Goal: Task Accomplishment & Management: Use online tool/utility

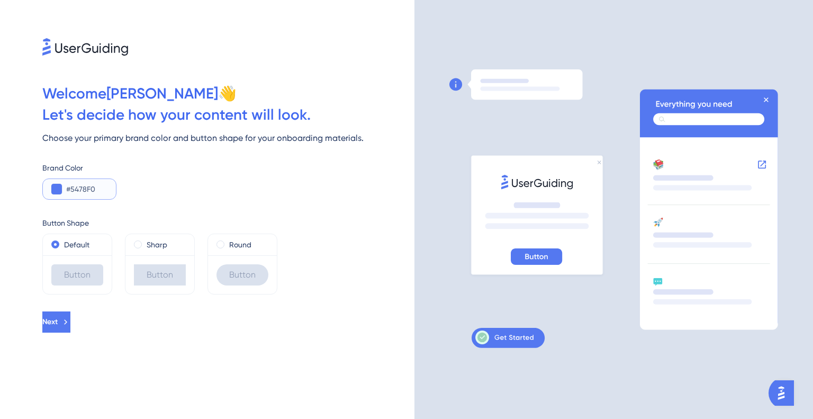
click at [57, 189] on button at bounding box center [56, 189] width 11 height 11
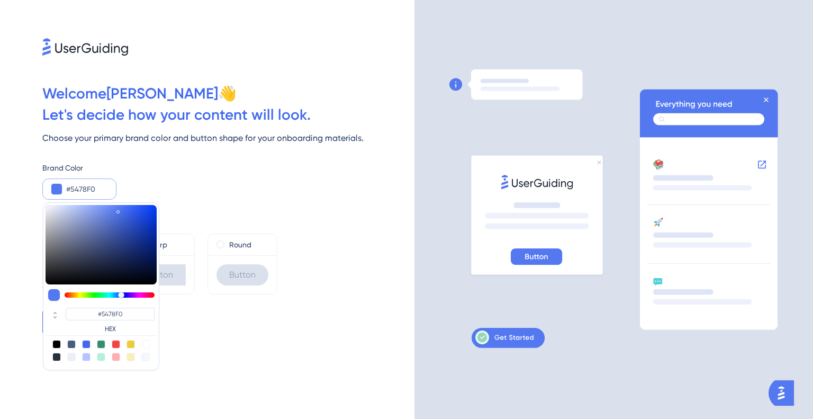
type input "#f05489"
type input "#F05489"
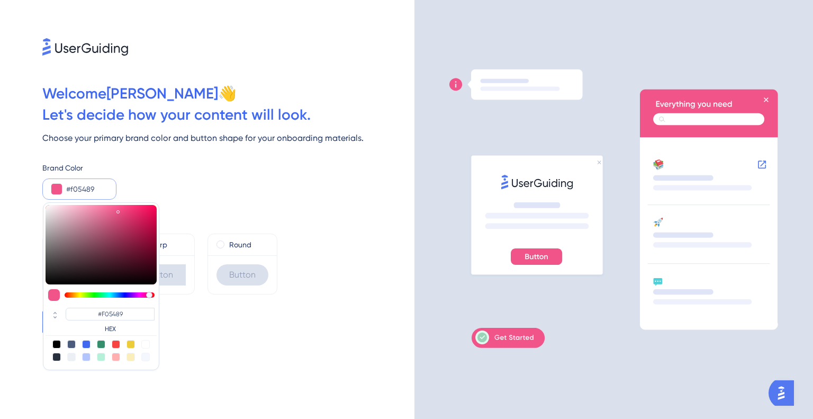
click at [149, 294] on div at bounding box center [110, 294] width 90 height 5
click at [114, 343] on div at bounding box center [116, 344] width 8 height 8
type input "#f84343"
type input "#F84343"
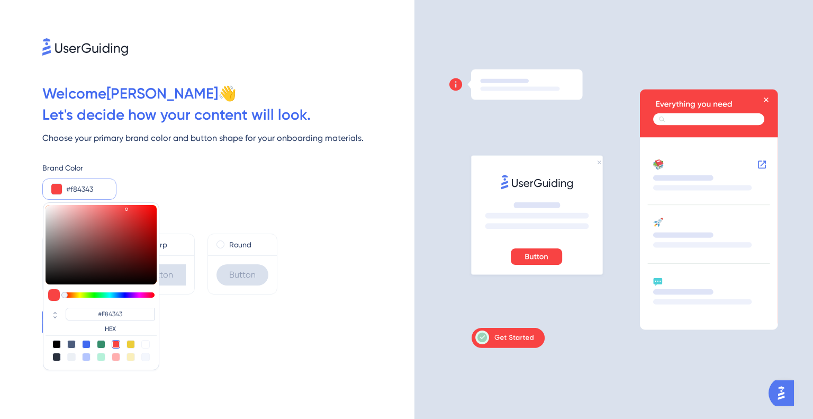
click at [112, 322] on div "#F84343 HEX" at bounding box center [110, 320] width 89 height 25
click at [109, 331] on label "HEX" at bounding box center [110, 328] width 89 height 8
click at [110, 328] on label "HEX" at bounding box center [110, 328] width 89 height 8
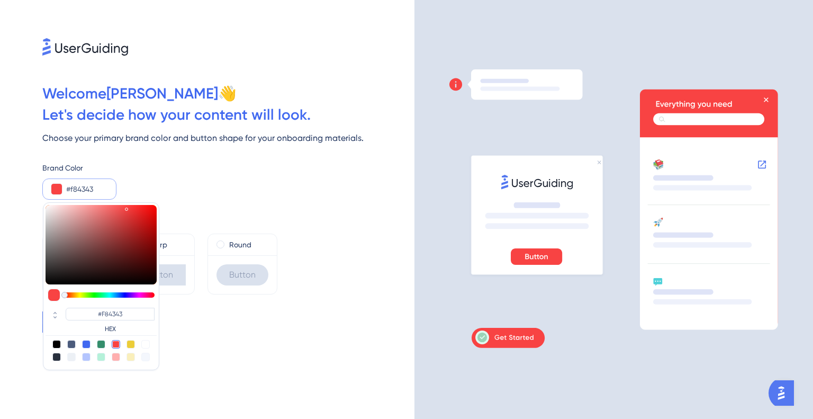
click at [110, 328] on label "HEX" at bounding box center [110, 328] width 89 height 8
drag, startPoint x: 129, startPoint y: 317, endPoint x: 33, endPoint y: 305, distance: 96.6
click at [33, 307] on div "Welcome [PERSON_NAME] 👋 Let ' s decide how your content will look. Choose your …" at bounding box center [207, 209] width 414 height 419
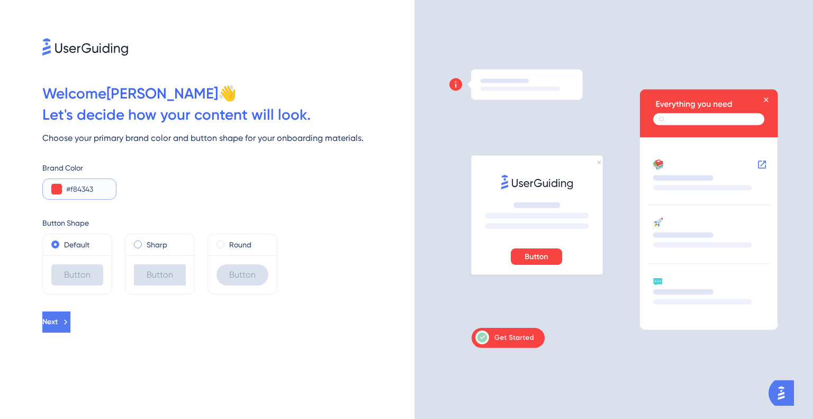
click at [141, 243] on span at bounding box center [138, 244] width 8 height 8
click at [145, 242] on input "radio" at bounding box center [145, 242] width 0 height 0
click at [57, 245] on span at bounding box center [55, 244] width 8 height 8
click at [62, 242] on input "radio" at bounding box center [62, 242] width 0 height 0
click at [59, 323] on span "Next" at bounding box center [50, 321] width 15 height 13
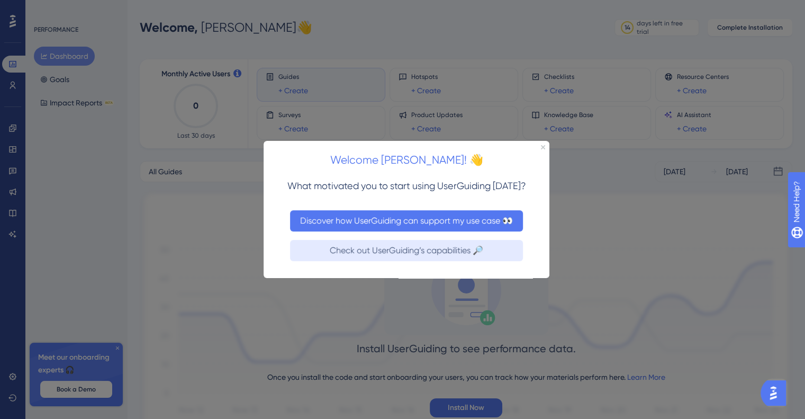
click at [418, 221] on button "Discover how UserGuiding can support my use case 👀" at bounding box center [406, 220] width 233 height 21
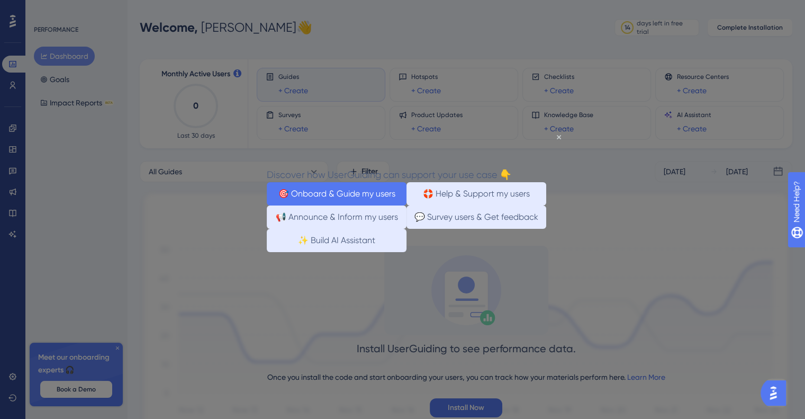
click at [366, 195] on button "🎯 Onboard & Guide my users" at bounding box center [337, 193] width 140 height 23
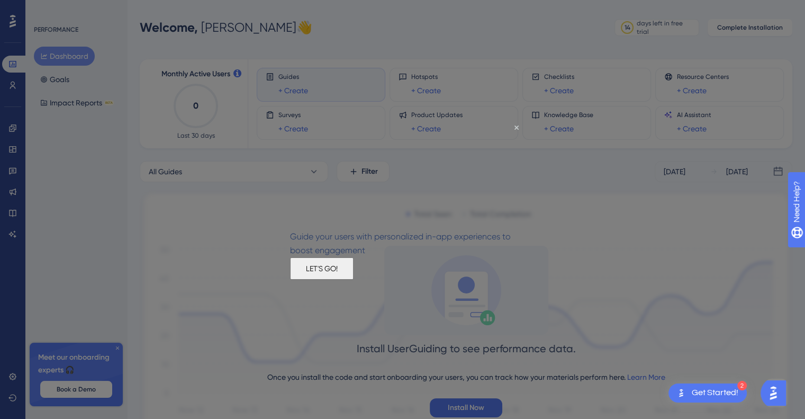
click at [354, 279] on button "LET'S GO!" at bounding box center [322, 268] width 64 height 22
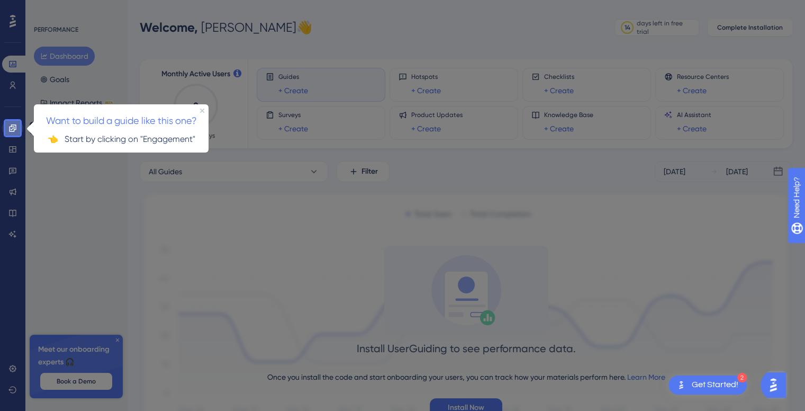
click at [10, 128] on icon at bounding box center [12, 128] width 8 height 8
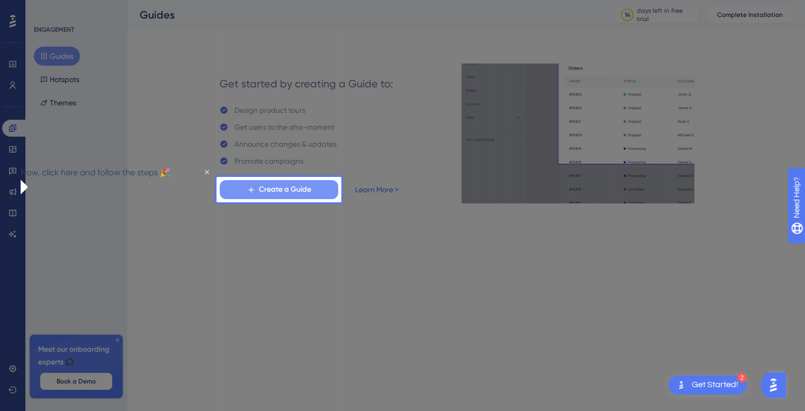
click at [271, 186] on span "Create a Guide" at bounding box center [285, 189] width 52 height 13
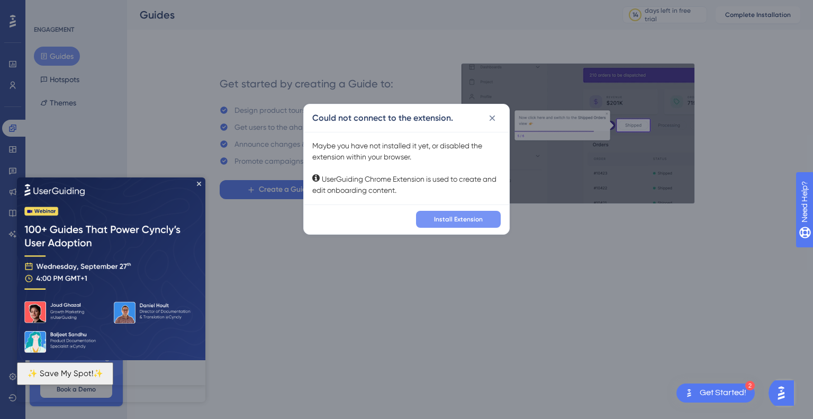
click at [449, 221] on span "Install Extension" at bounding box center [458, 219] width 49 height 8
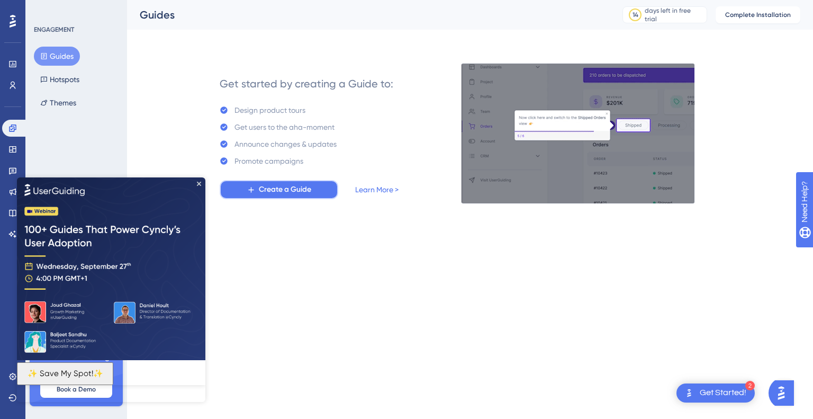
click at [291, 190] on span "Create a Guide" at bounding box center [285, 189] width 52 height 13
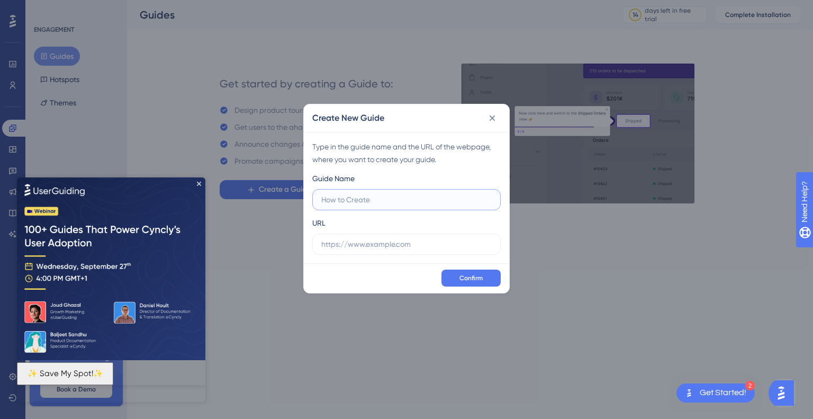
click at [368, 205] on input "text" at bounding box center [406, 200] width 170 height 12
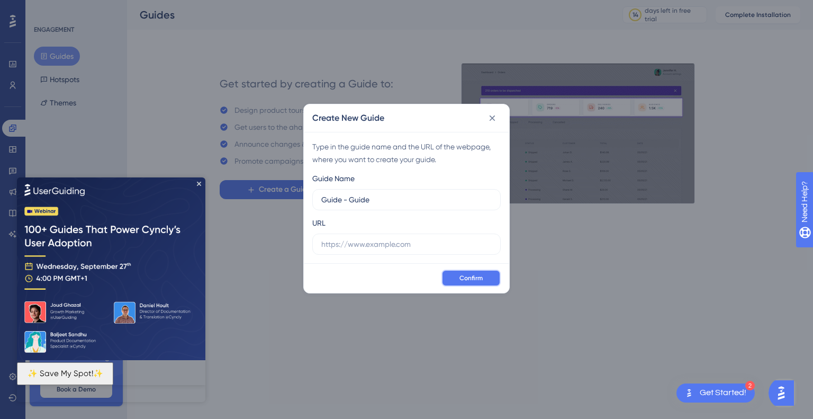
click at [478, 276] on span "Confirm" at bounding box center [470, 278] width 23 height 8
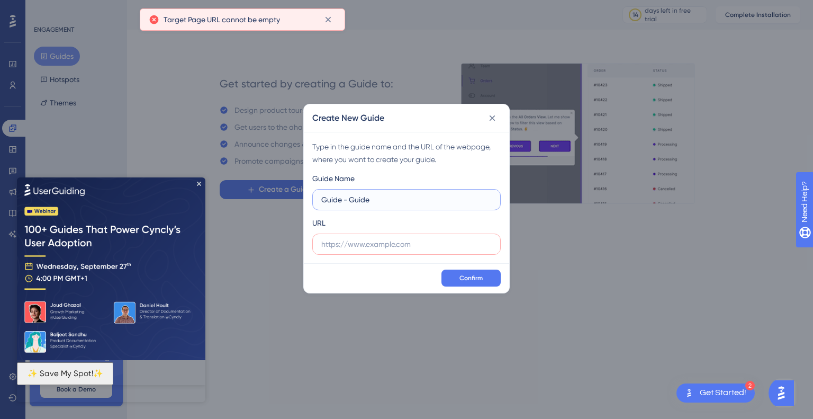
click at [349, 205] on input "Guide - Guide" at bounding box center [406, 200] width 170 height 12
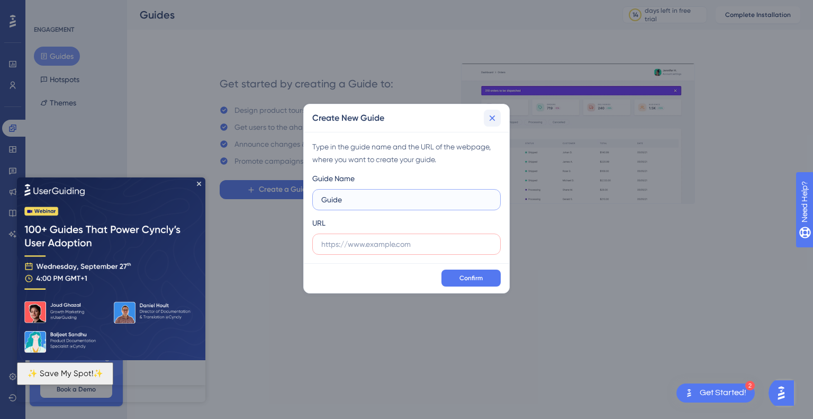
type input "Guide"
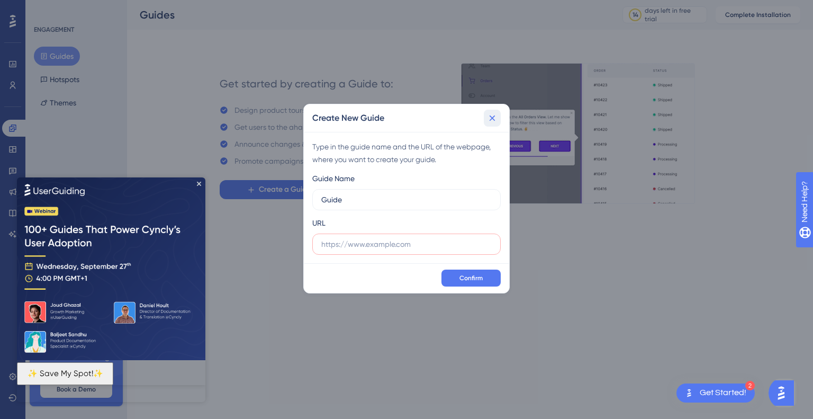
click at [492, 118] on icon at bounding box center [493, 118] width 6 height 6
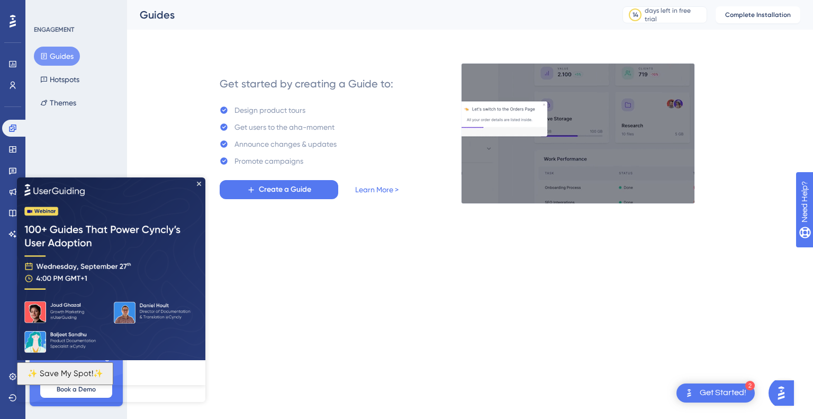
click at [715, 394] on div "Get Started!" at bounding box center [723, 393] width 47 height 12
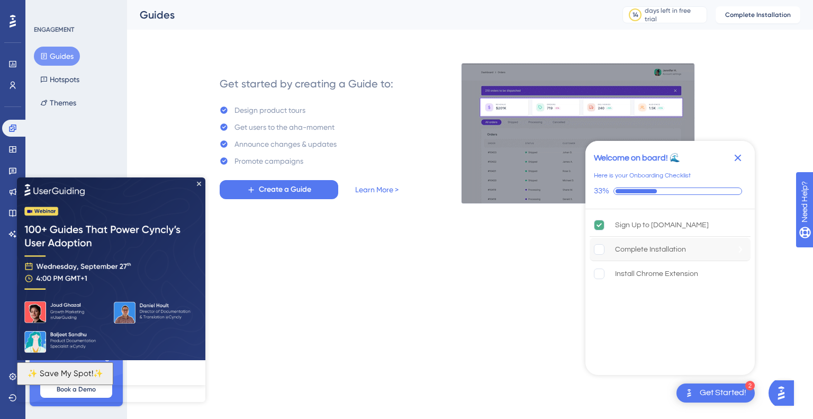
click at [601, 249] on rect "Complete Installation is incomplete." at bounding box center [599, 249] width 10 height 10
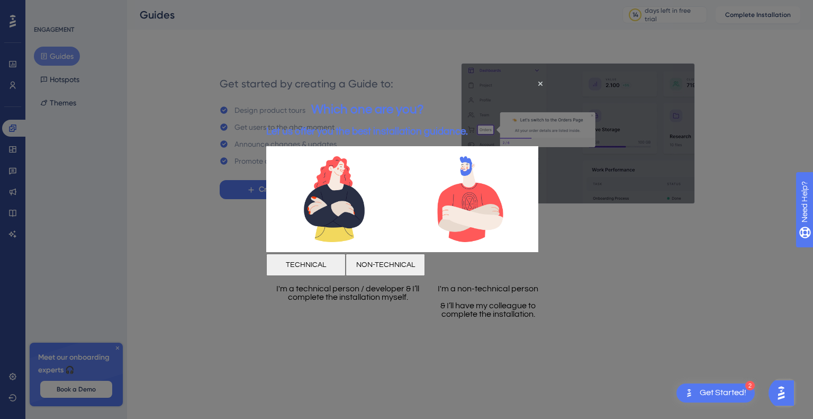
click at [425, 271] on button "NON-TECHNICAL" at bounding box center [385, 265] width 79 height 22
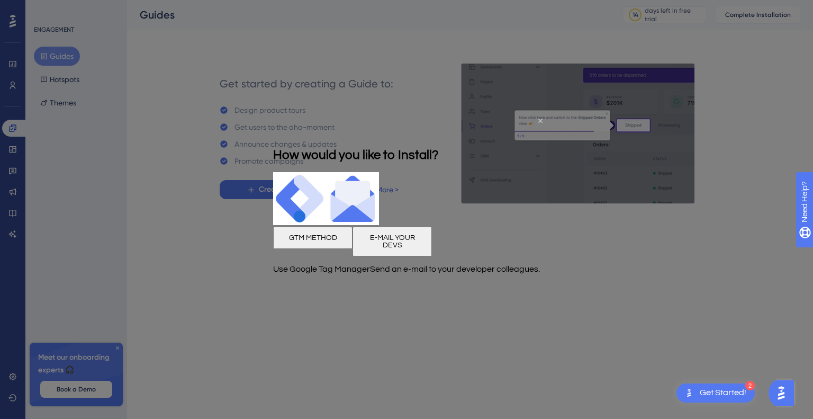
drag, startPoint x: 540, startPoint y: 120, endPoint x: 786, endPoint y: 251, distance: 278.9
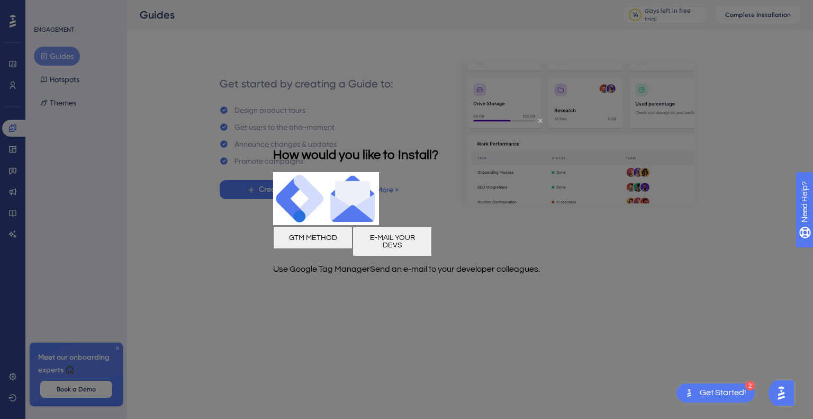
click at [540, 120] on icon "Close Preview" at bounding box center [540, 120] width 4 height 4
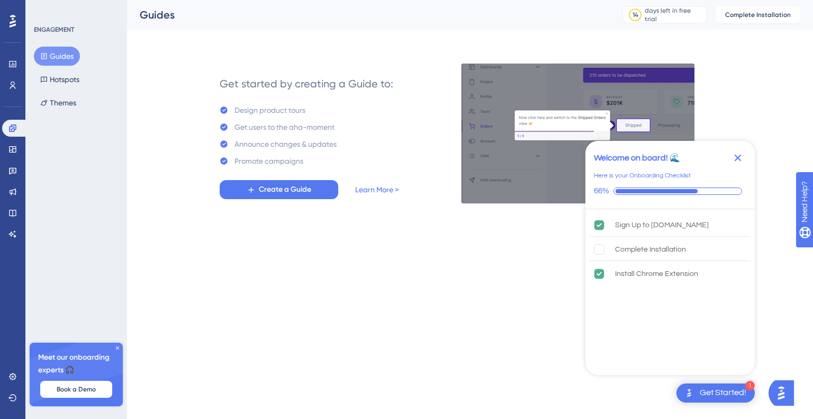
click at [116, 347] on icon at bounding box center [117, 347] width 3 height 3
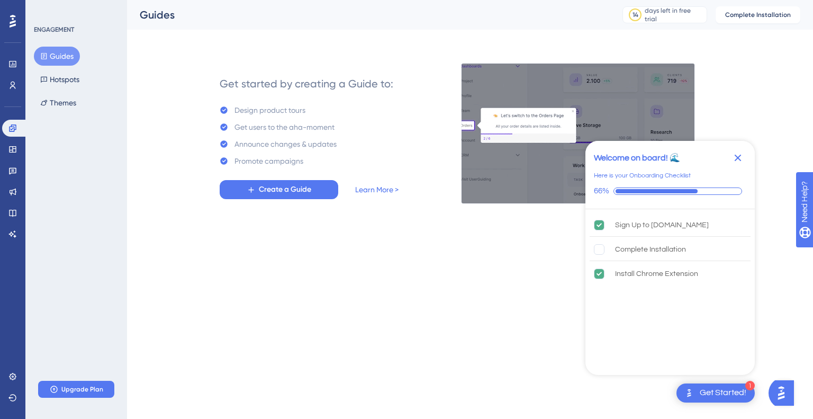
click at [738, 160] on icon "Close Checklist" at bounding box center [737, 157] width 13 height 13
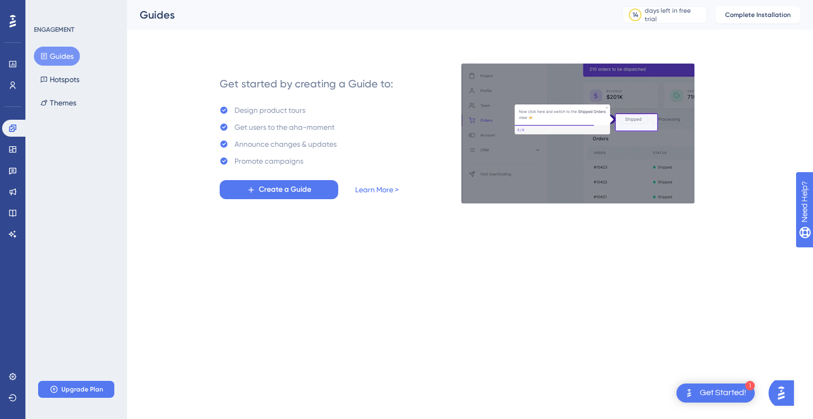
click at [61, 58] on button "Guides" at bounding box center [57, 56] width 46 height 19
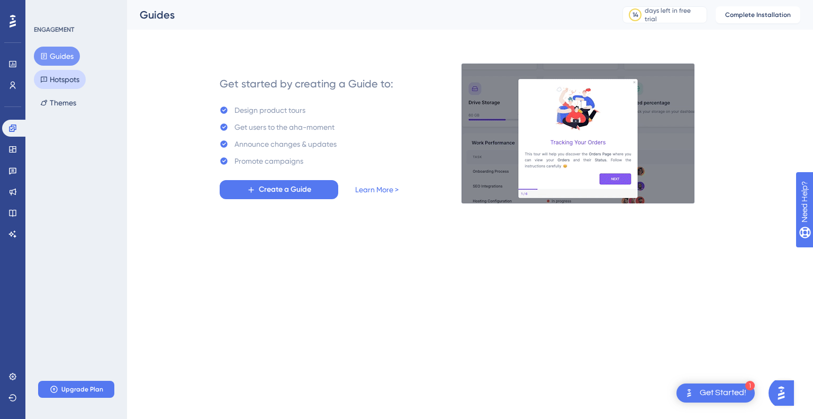
click at [62, 84] on button "Hotspots" at bounding box center [60, 79] width 52 height 19
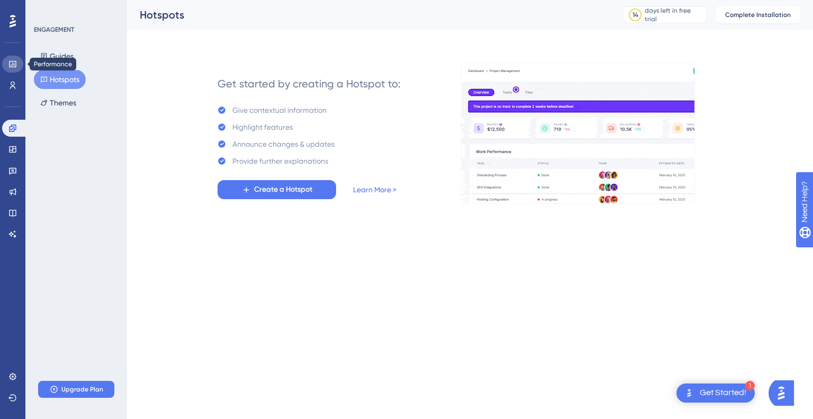
click at [12, 63] on icon at bounding box center [12, 64] width 8 height 8
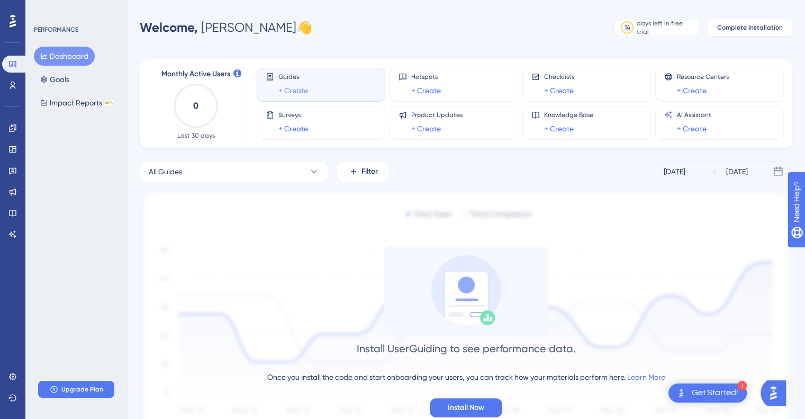
click at [299, 92] on link "+ Create" at bounding box center [293, 90] width 30 height 13
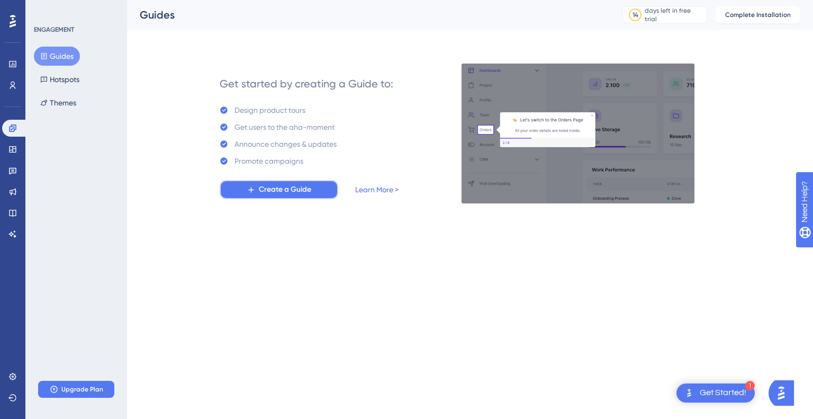
click at [289, 189] on span "Create a Guide" at bounding box center [285, 189] width 52 height 13
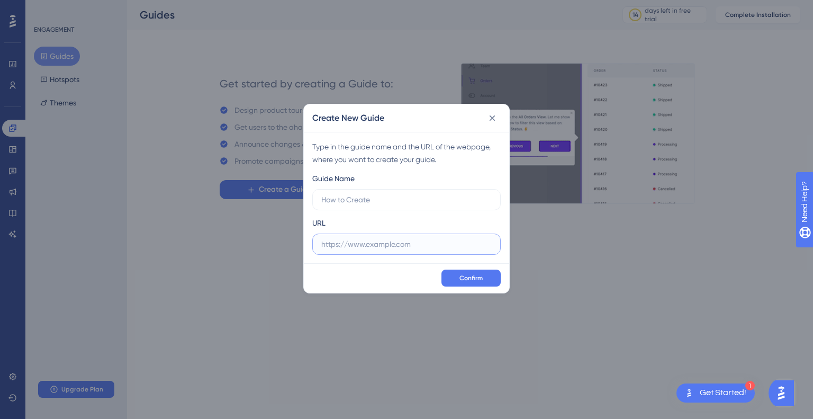
click at [346, 242] on input "text" at bounding box center [406, 244] width 170 height 12
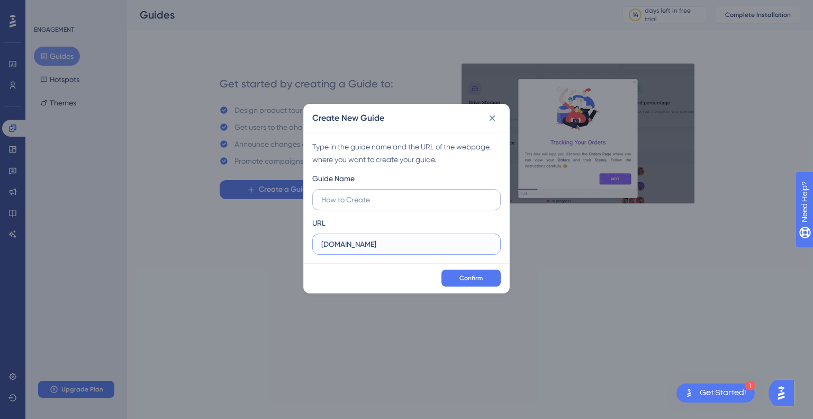
type input "[DOMAIN_NAME]"
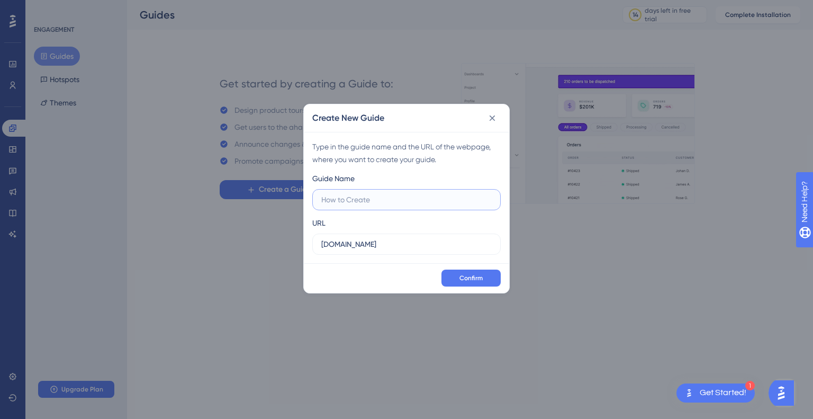
click at [364, 202] on input "text" at bounding box center [406, 200] width 170 height 12
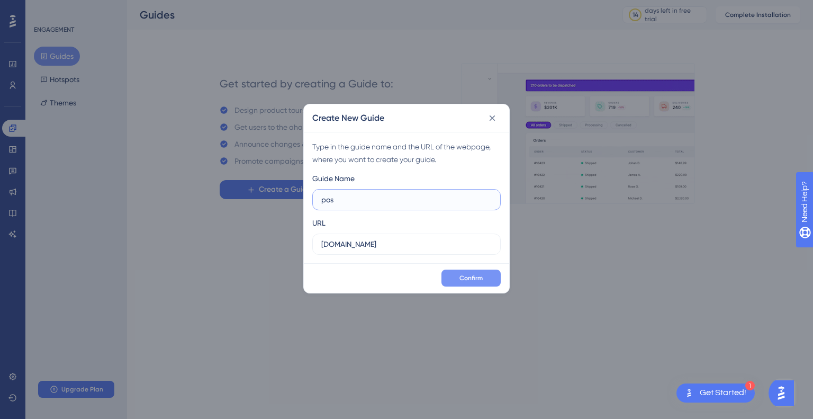
type input "pos"
click at [466, 285] on button "Confirm" at bounding box center [470, 277] width 59 height 17
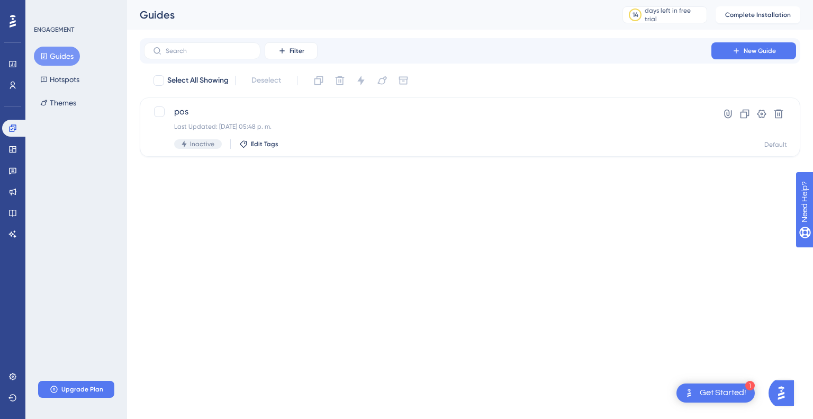
click at [14, 24] on icon at bounding box center [13, 21] width 6 height 13
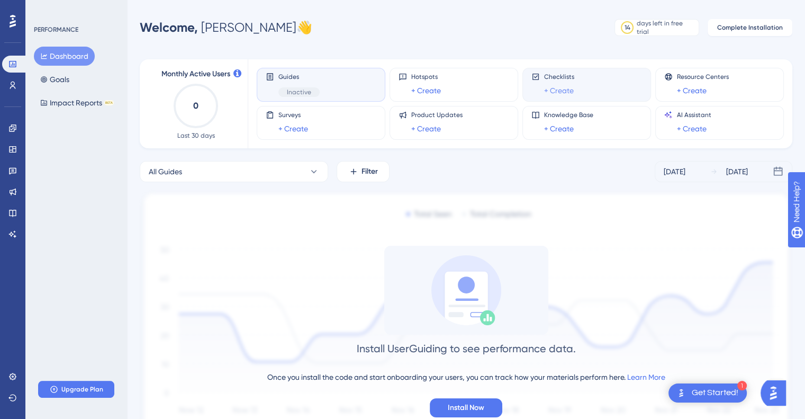
click at [572, 89] on link "+ Create" at bounding box center [559, 90] width 30 height 13
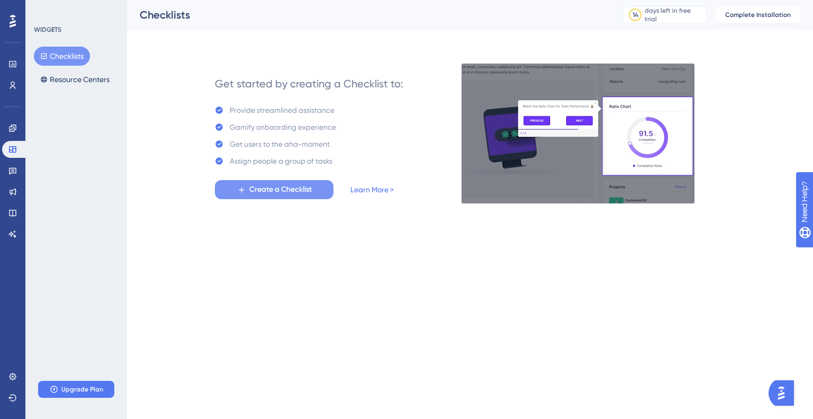
click at [285, 186] on span "Create a Checklist" at bounding box center [280, 189] width 62 height 13
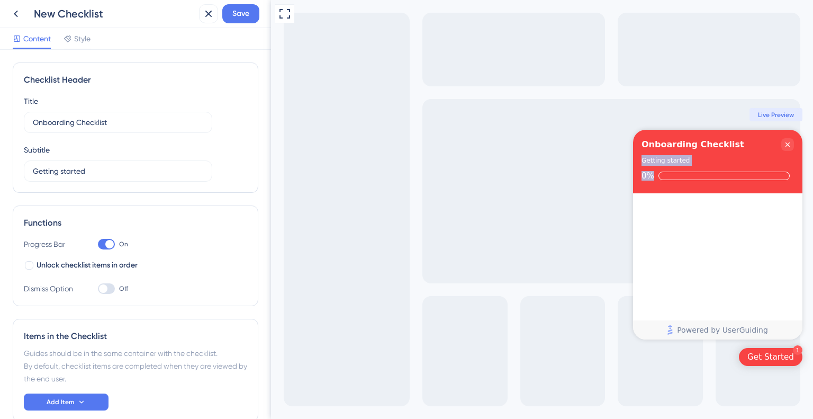
drag, startPoint x: 758, startPoint y: 148, endPoint x: 675, endPoint y: 167, distance: 85.3
click at [675, 167] on div "Onboarding Checklist Getting started 0%" at bounding box center [717, 162] width 169 height 64
click at [739, 149] on div "Onboarding Checklist" at bounding box center [709, 144] width 137 height 13
click at [110, 176] on input "Getting started" at bounding box center [118, 171] width 170 height 12
drag, startPoint x: 91, startPoint y: 179, endPoint x: 89, endPoint y: 173, distance: 6.0
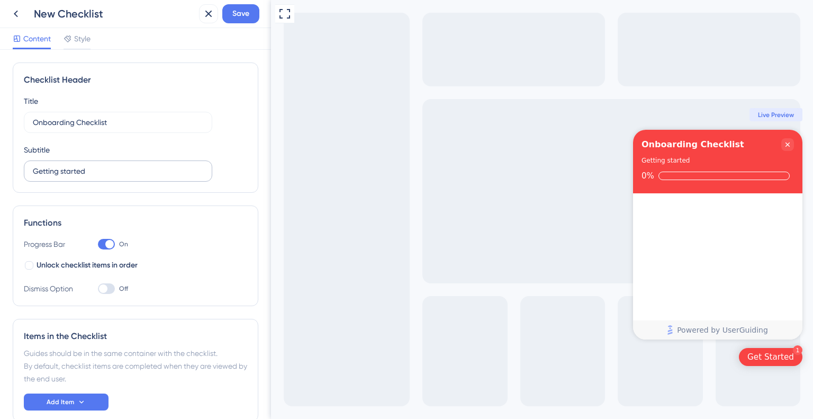
click at [88, 177] on label "Getting started" at bounding box center [118, 170] width 188 height 21
click at [88, 177] on input "Getting started" at bounding box center [118, 171] width 170 height 12
drag, startPoint x: 89, startPoint y: 173, endPoint x: 0, endPoint y: 150, distance: 91.9
click at [0, 150] on div "Checklist Header Title Onboarding Checklist Subtitle Getting started Functions …" at bounding box center [135, 234] width 271 height 369
type input "Empecemos"
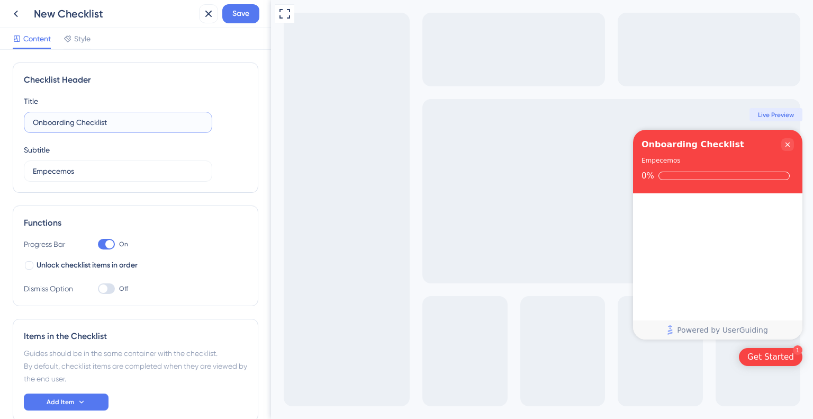
click at [109, 123] on input "Onboarding Checklist" at bounding box center [118, 122] width 170 height 12
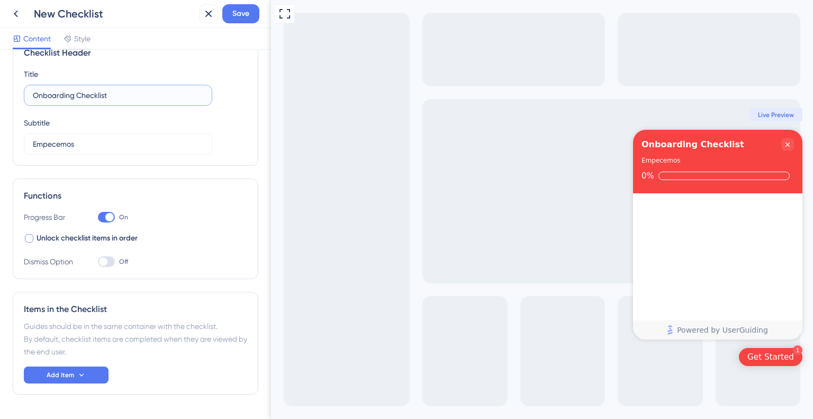
scroll to position [53, 0]
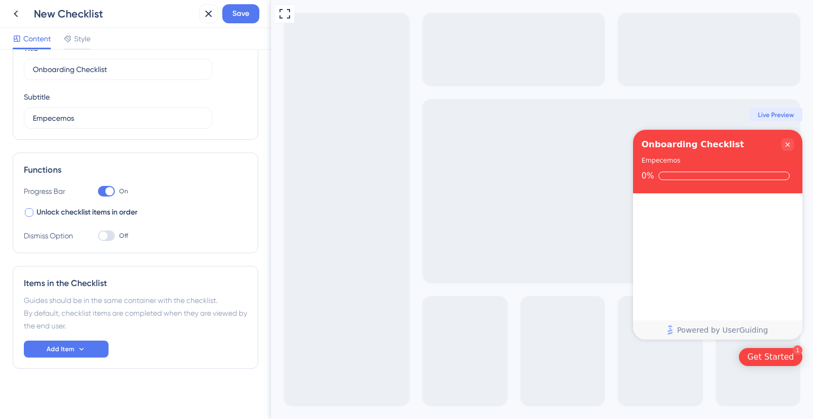
click at [29, 213] on div at bounding box center [29, 212] width 8 height 8
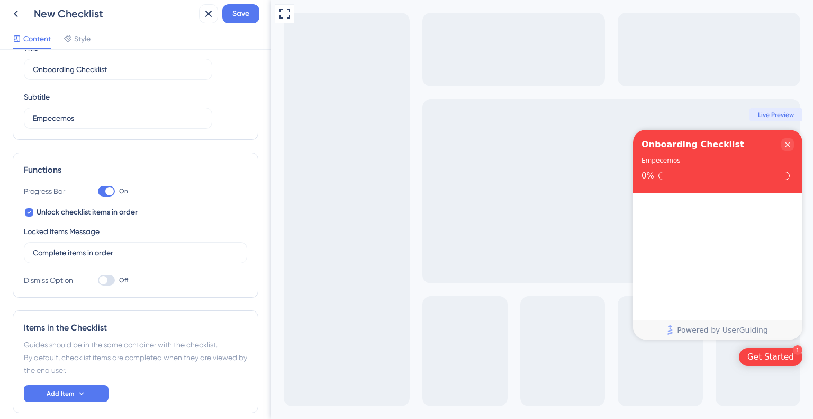
click at [51, 264] on div "Progress Bar On Unlock checklist items in order Locked Items Message Complete i…" at bounding box center [135, 236] width 223 height 102
click at [53, 258] on label "Complete items in order" at bounding box center [135, 252] width 223 height 21
click at [53, 258] on input "Complete items in order" at bounding box center [135, 253] width 205 height 12
click at [32, 213] on div at bounding box center [29, 212] width 8 height 8
checkbox input "false"
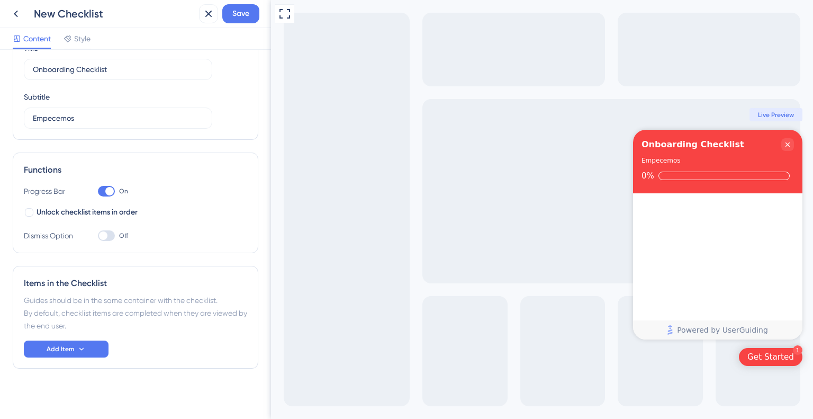
scroll to position [57, 0]
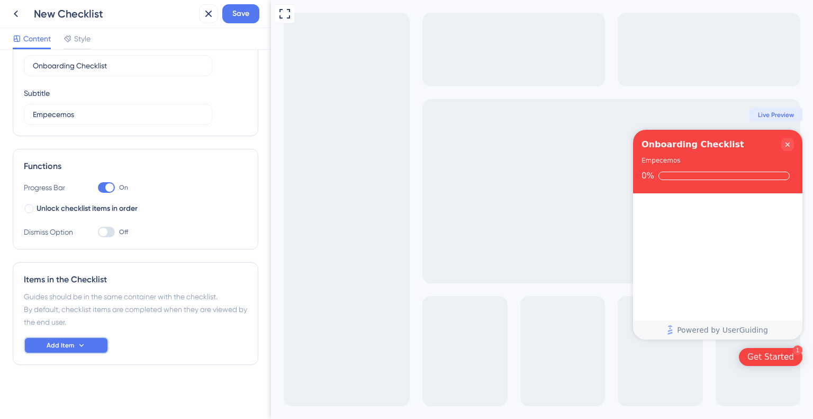
click at [66, 341] on span "Add Item" at bounding box center [61, 345] width 28 height 8
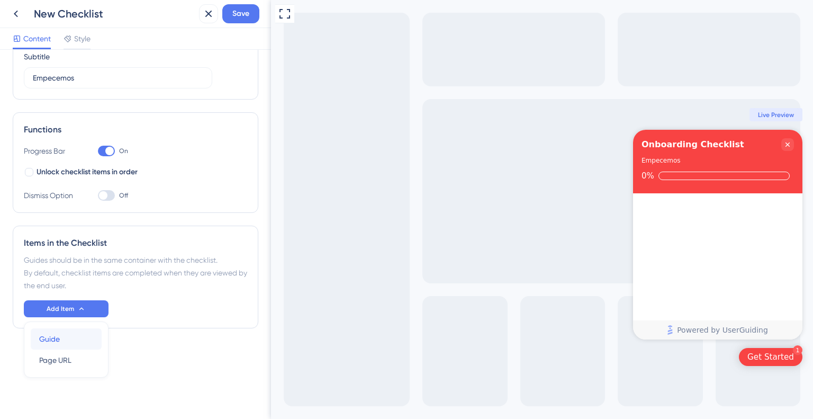
click at [44, 342] on span "Guide" at bounding box center [49, 338] width 21 height 13
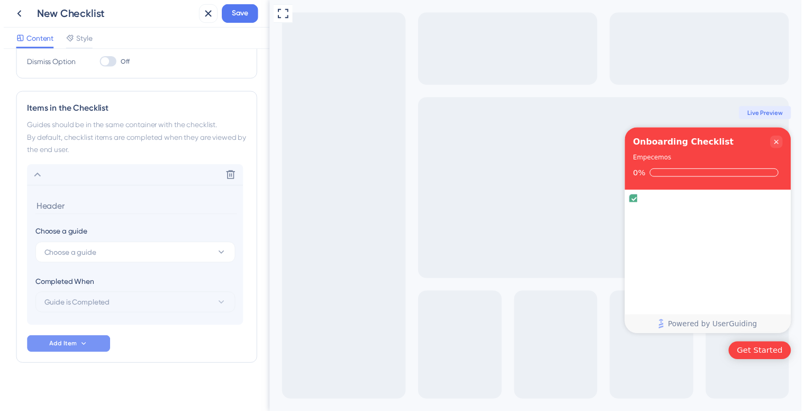
scroll to position [231, 0]
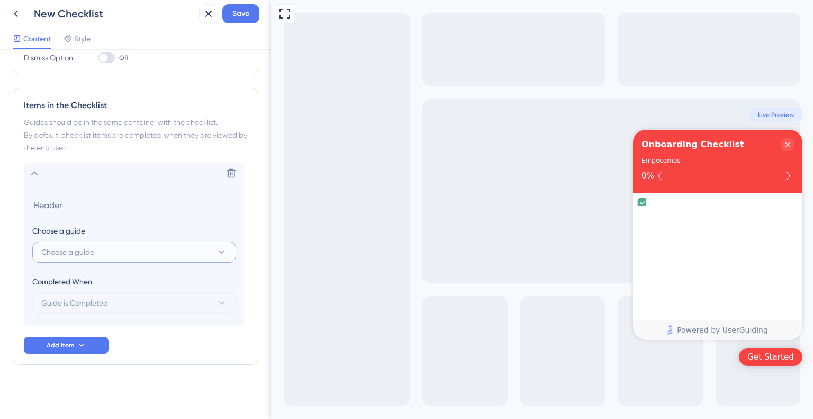
click at [151, 255] on button "Choose a guide" at bounding box center [134, 251] width 204 height 21
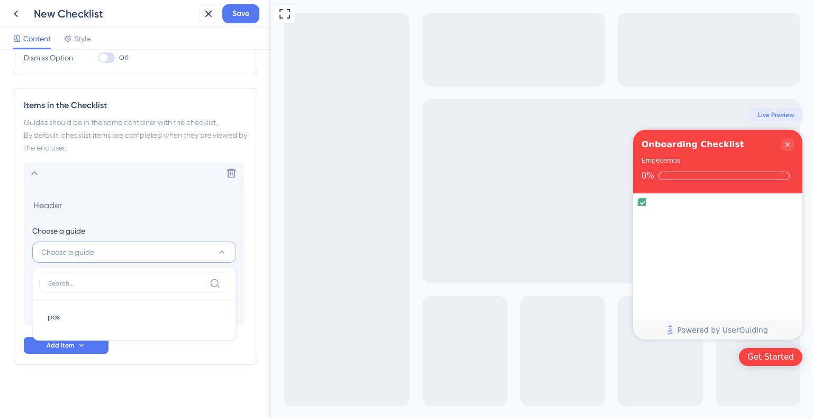
click at [195, 191] on section "Choose a guide Choose a guide pos pos Completed When Guide is Completed" at bounding box center [134, 255] width 220 height 142
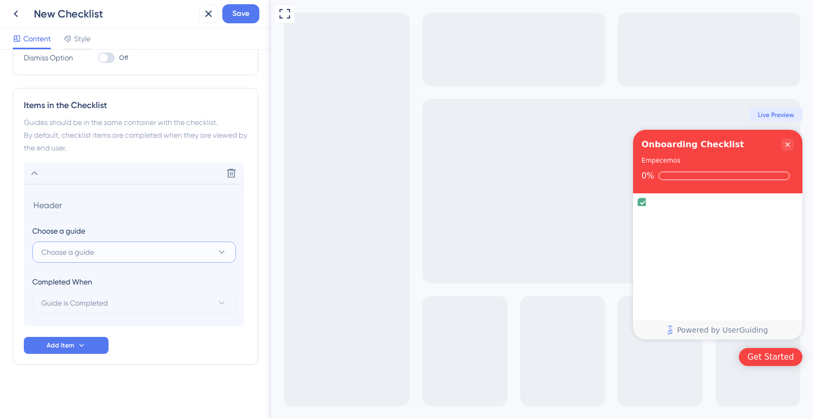
click at [155, 247] on button "Choose a guide" at bounding box center [134, 251] width 204 height 21
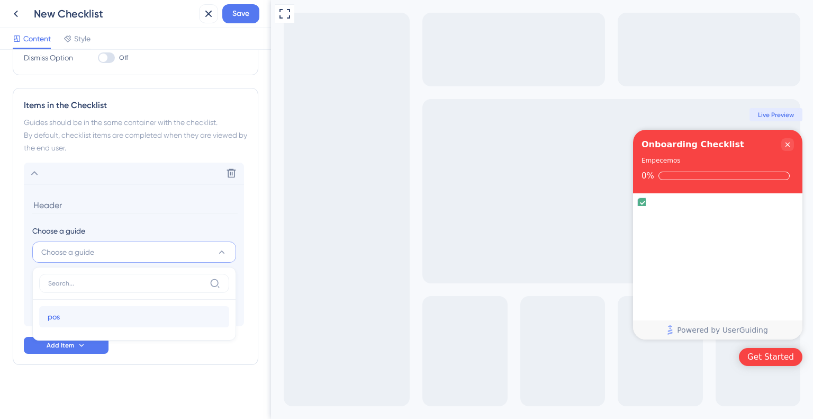
click at [54, 318] on span "pos" at bounding box center [54, 316] width 12 height 13
type input "pos"
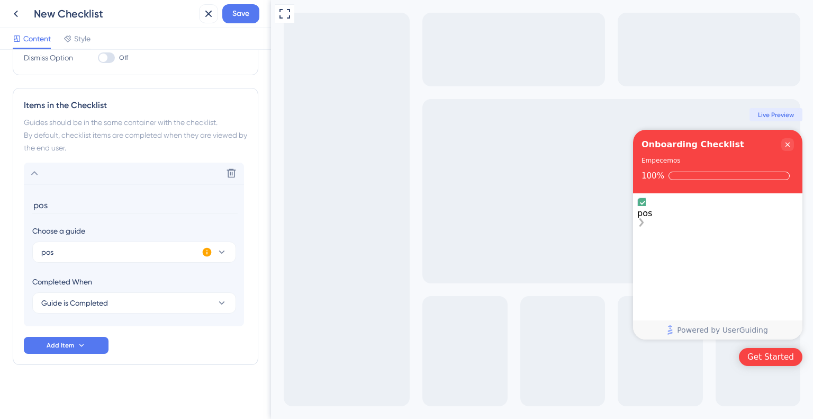
click at [648, 208] on icon "pos is complete." at bounding box center [643, 203] width 10 height 10
click at [643, 208] on icon "pos is complete." at bounding box center [643, 203] width 10 height 10
click at [645, 204] on icon "pos is complete." at bounding box center [642, 203] width 5 height 4
click at [680, 212] on div "pos" at bounding box center [717, 212] width 161 height 31
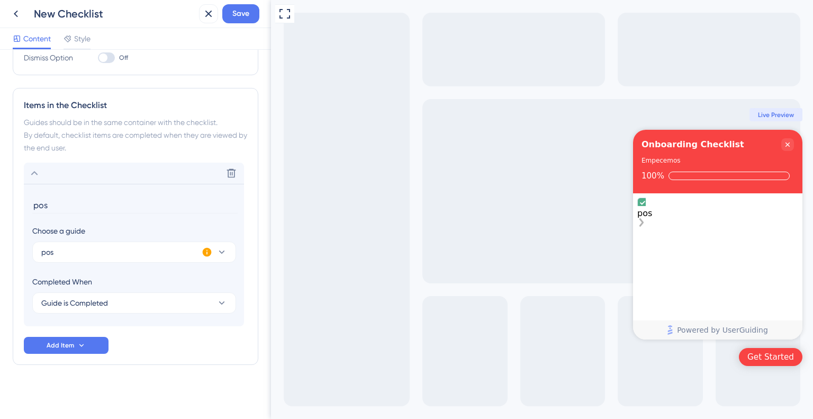
drag, startPoint x: 673, startPoint y: 212, endPoint x: 807, endPoint y: 220, distance: 134.7
click at [726, 219] on div "pos" at bounding box center [717, 212] width 161 height 31
click at [644, 218] on icon "pos is complete." at bounding box center [641, 222] width 4 height 8
click at [646, 218] on icon "pos is complete." at bounding box center [641, 222] width 8 height 8
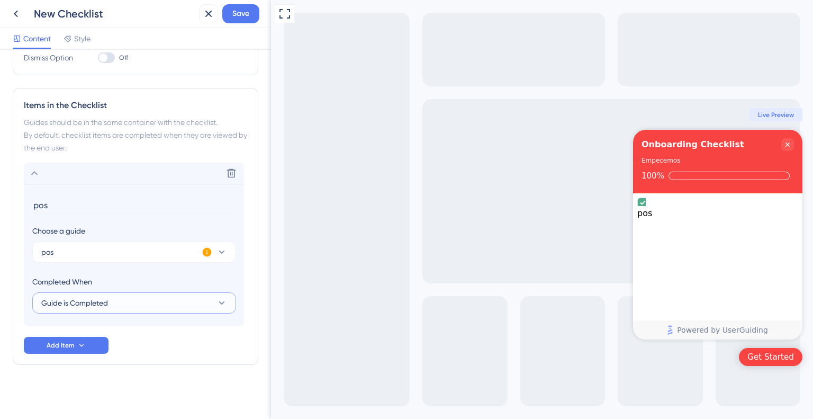
click at [167, 299] on button "Guide is Completed" at bounding box center [134, 302] width 204 height 21
click at [74, 358] on span "Goal is Reached" at bounding box center [76, 356] width 56 height 13
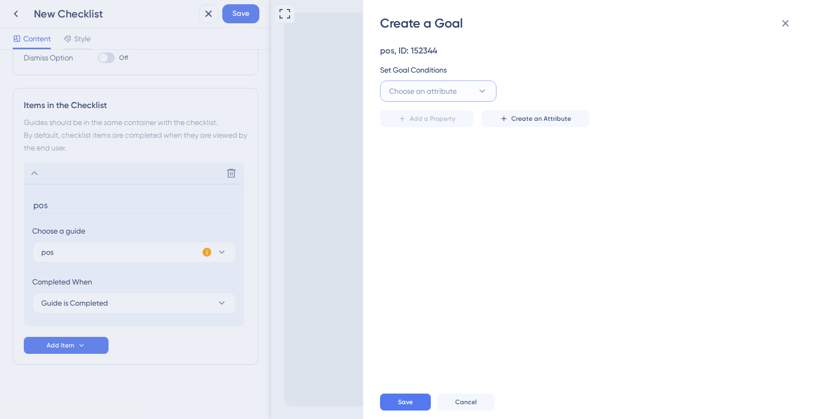
click at [444, 89] on span "Choose an attribute" at bounding box center [423, 91] width 68 height 13
click at [337, 112] on div "Create a Goal pos, ID: 152344 Set Goal Conditions Choose an attribute Visited P…" at bounding box center [406, 209] width 813 height 419
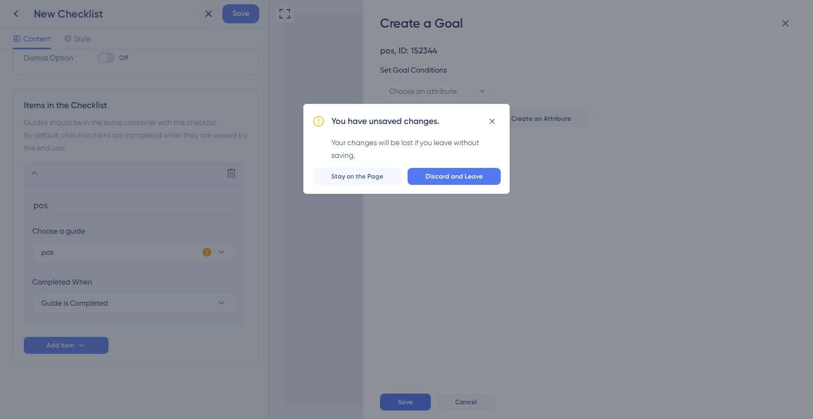
click at [224, 69] on div "You have unsaved changes. Your changes will be lost if you leave without saving…" at bounding box center [406, 209] width 813 height 419
click at [487, 126] on icon at bounding box center [492, 121] width 11 height 11
click at [17, 19] on div "You have unsaved changes. Your changes will be lost if you leave without saving…" at bounding box center [406, 209] width 813 height 419
click at [16, 19] on div "Create a Goal pos, ID: 152344 Set Goal Conditions Choose an attribute Add a Pro…" at bounding box center [406, 209] width 813 height 419
click at [12, 14] on div "You have unsaved changes. Your changes will be lost if you leave without saving…" at bounding box center [406, 209] width 813 height 419
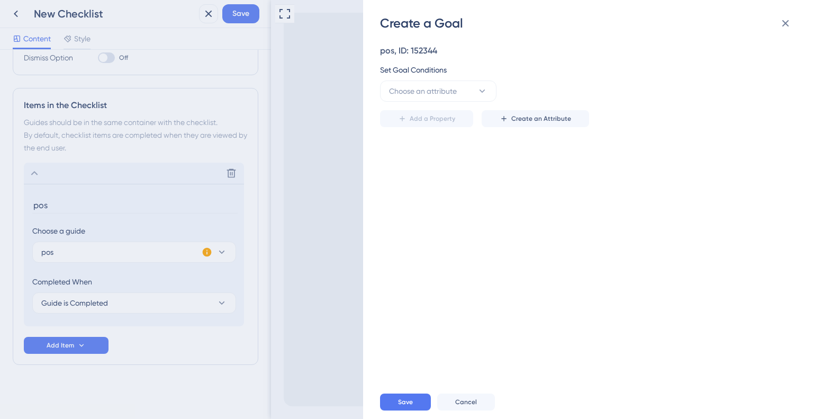
click at [206, 16] on div "Create a Goal pos, ID: 152344 Set Goal Conditions Choose an attribute Add a Pro…" at bounding box center [406, 209] width 813 height 419
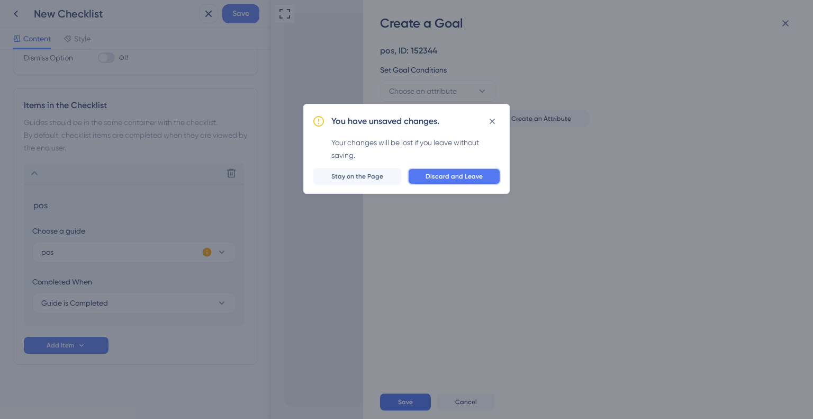
drag, startPoint x: 436, startPoint y: 177, endPoint x: 123, endPoint y: 166, distance: 313.0
click at [436, 177] on span "Discard and Leave" at bounding box center [454, 176] width 57 height 8
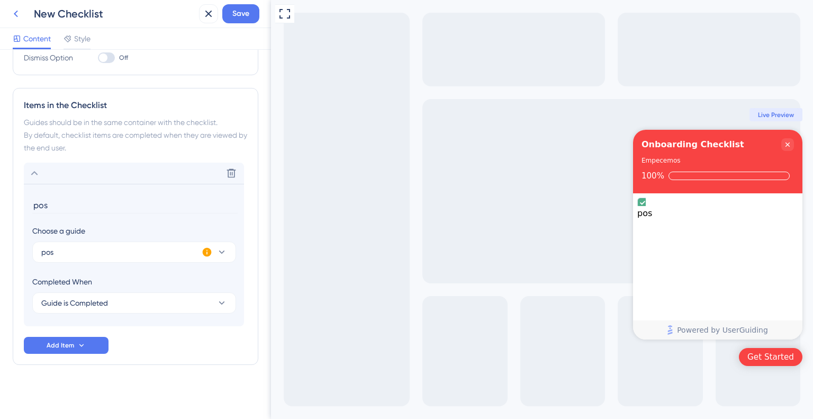
click at [15, 15] on icon at bounding box center [16, 13] width 13 height 13
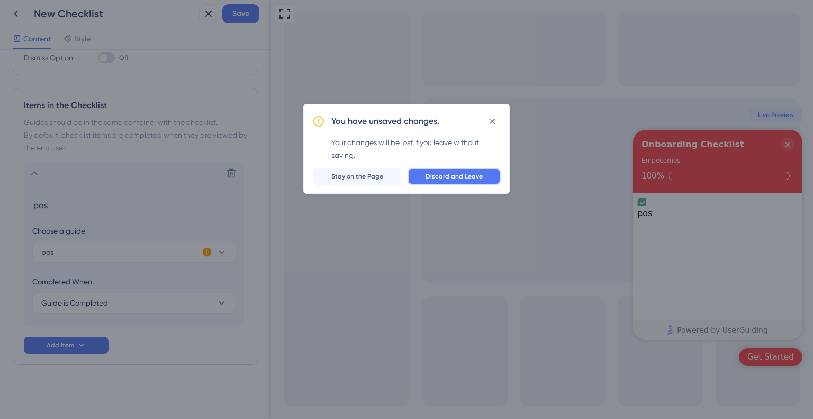
drag, startPoint x: 472, startPoint y: 179, endPoint x: 462, endPoint y: 178, distance: 9.6
click at [468, 179] on span "Discard and Leave" at bounding box center [454, 176] width 57 height 8
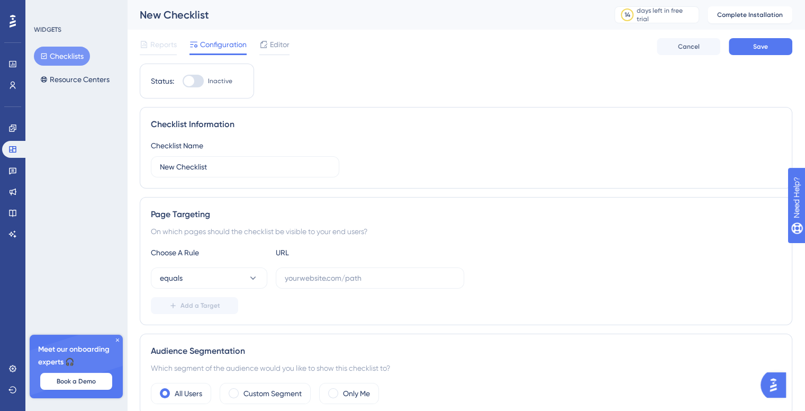
click at [7, 25] on div at bounding box center [12, 21] width 17 height 17
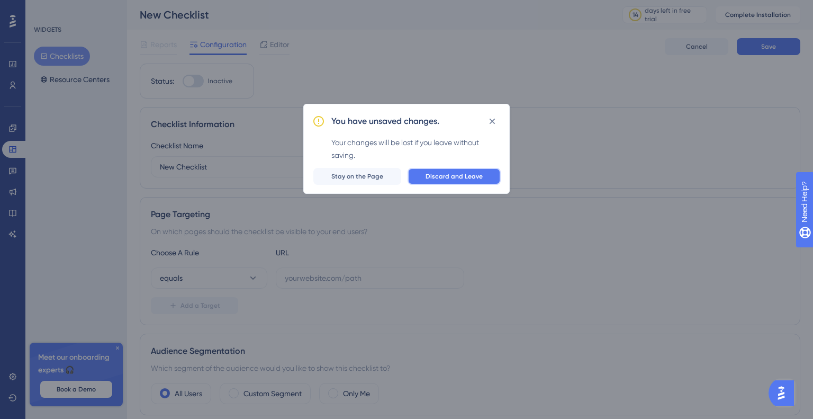
click at [436, 177] on span "Discard and Leave" at bounding box center [454, 176] width 57 height 8
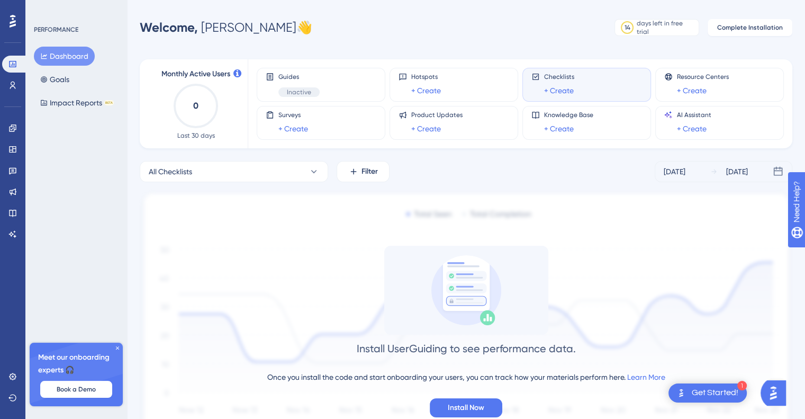
click at [91, 202] on div "PERFORMANCE Dashboard Goals Impact Reports BETA Meet our onboarding experts 🎧 B…" at bounding box center [76, 209] width 102 height 419
click at [722, 401] on div "1 Get Started!" at bounding box center [707, 392] width 78 height 19
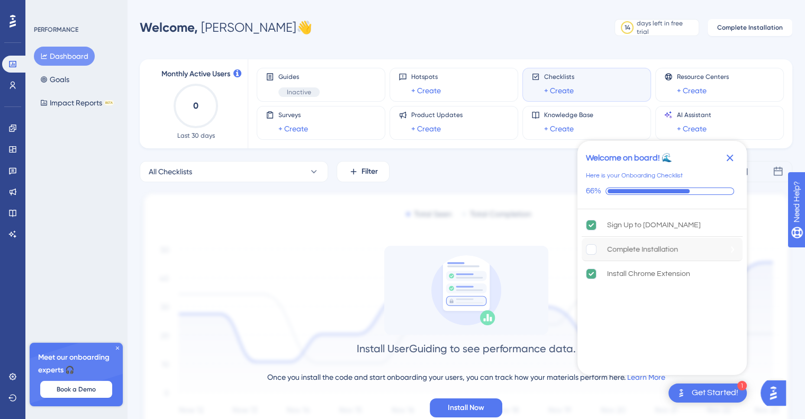
click at [634, 243] on div "Complete Installation" at bounding box center [642, 249] width 71 height 13
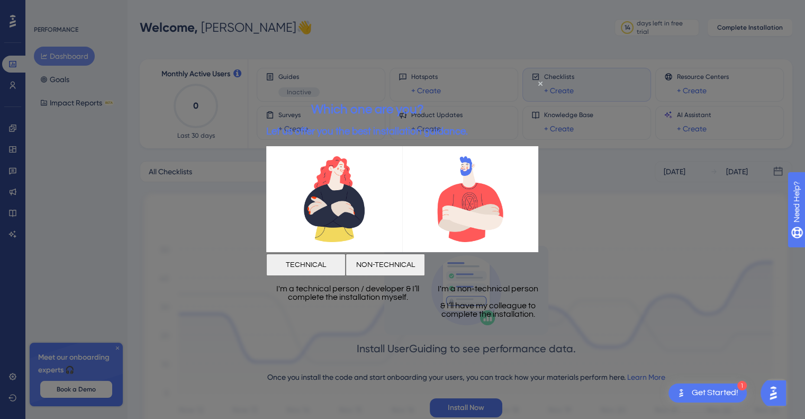
click at [425, 265] on button "NON-TECHNICAL" at bounding box center [385, 265] width 79 height 22
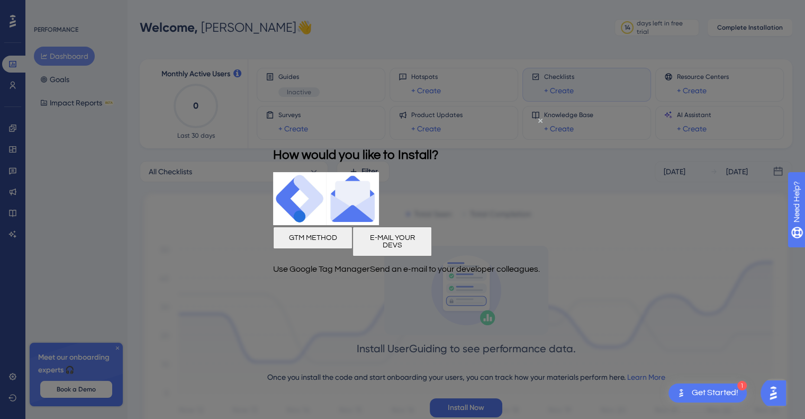
click at [339, 242] on button "GTM METHOD" at bounding box center [312, 237] width 79 height 22
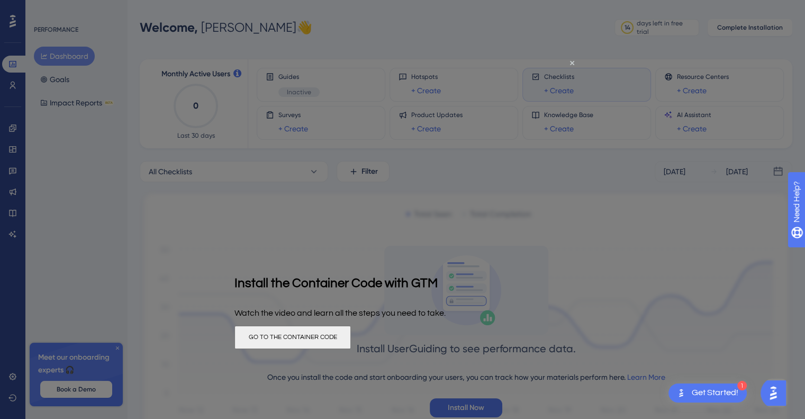
click at [351, 330] on button "GO TO THE CONTAINER CODE" at bounding box center [292, 336] width 116 height 23
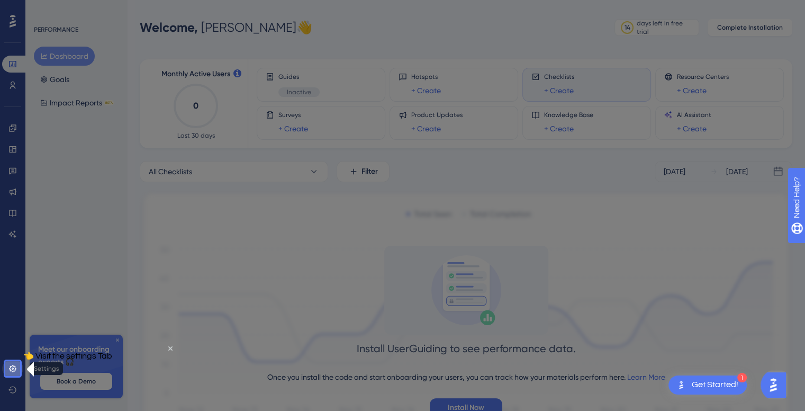
click at [10, 366] on icon at bounding box center [12, 368] width 8 height 8
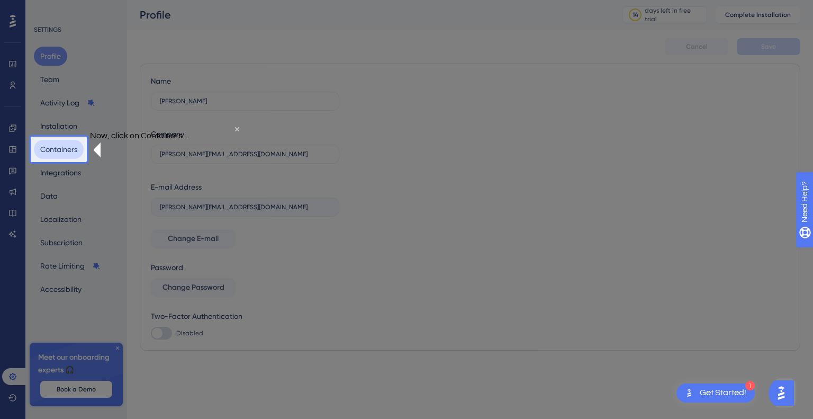
click at [53, 156] on button "Containers" at bounding box center [59, 149] width 50 height 19
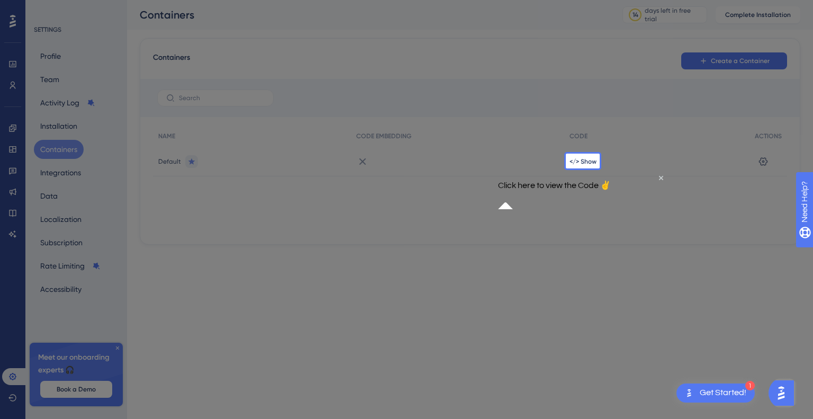
click at [584, 190] on p "Click here to view the Code ✌" at bounding box center [554, 185] width 113 height 10
click at [578, 160] on span "</> Show" at bounding box center [583, 161] width 27 height 8
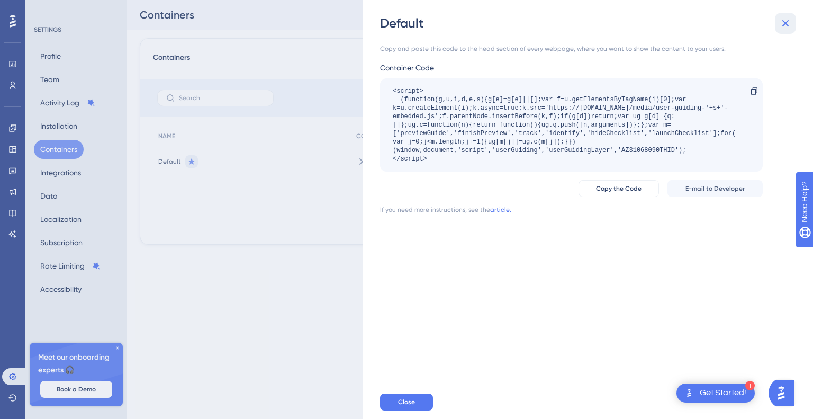
click at [783, 20] on icon at bounding box center [785, 23] width 13 height 13
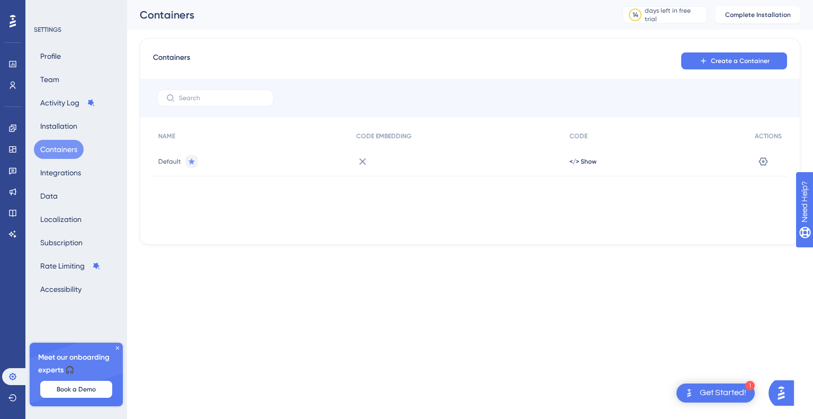
click at [721, 398] on div "Get Started!" at bounding box center [723, 393] width 47 height 12
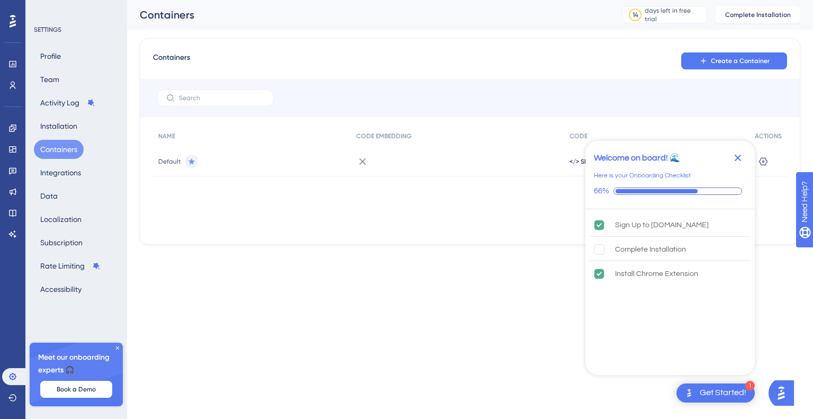
click at [686, 92] on div at bounding box center [469, 98] width 659 height 38
click at [743, 160] on icon "Close Checklist" at bounding box center [737, 157] width 13 height 13
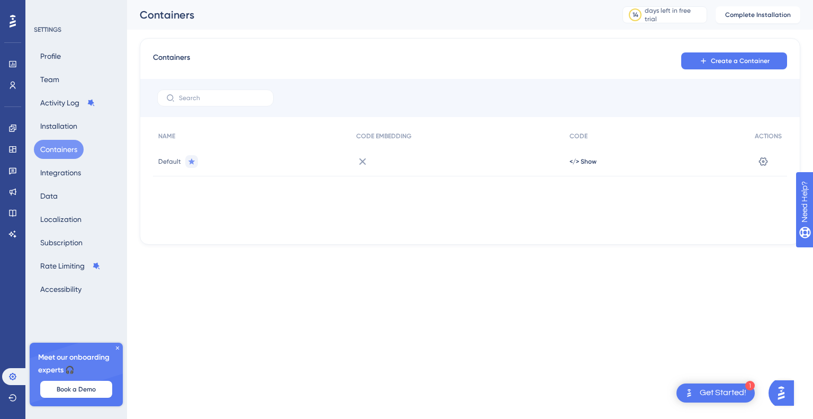
click at [15, 21] on icon at bounding box center [13, 21] width 6 height 13
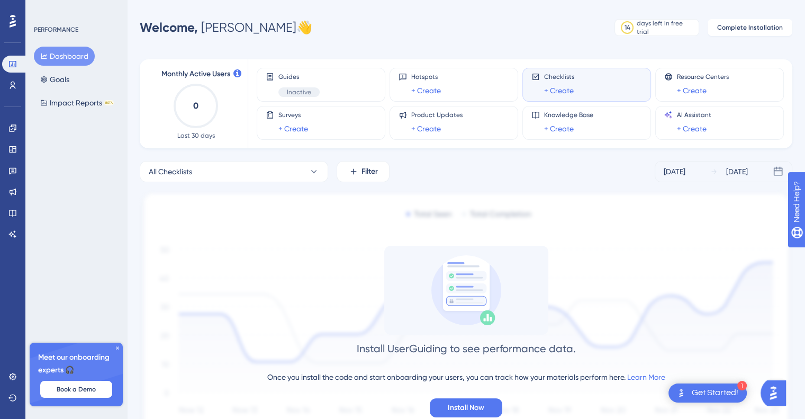
click at [73, 61] on button "Dashboard" at bounding box center [64, 56] width 61 height 19
click at [694, 129] on link "+ Create" at bounding box center [692, 128] width 30 height 13
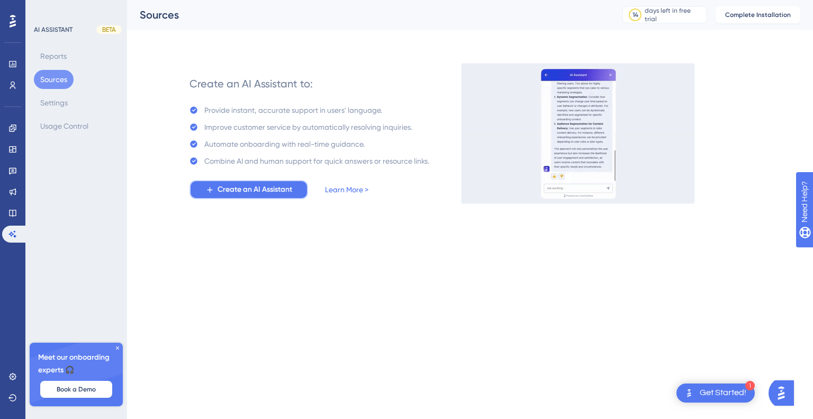
click at [279, 194] on span "Create an AI Assistant" at bounding box center [255, 189] width 75 height 13
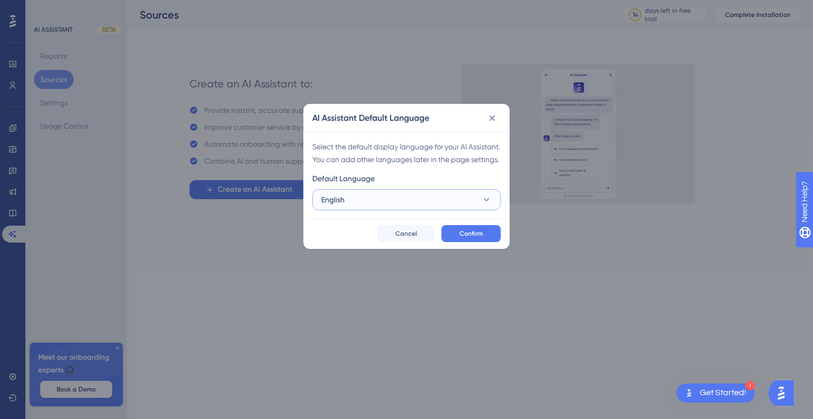
click at [368, 209] on button "English" at bounding box center [406, 199] width 188 height 21
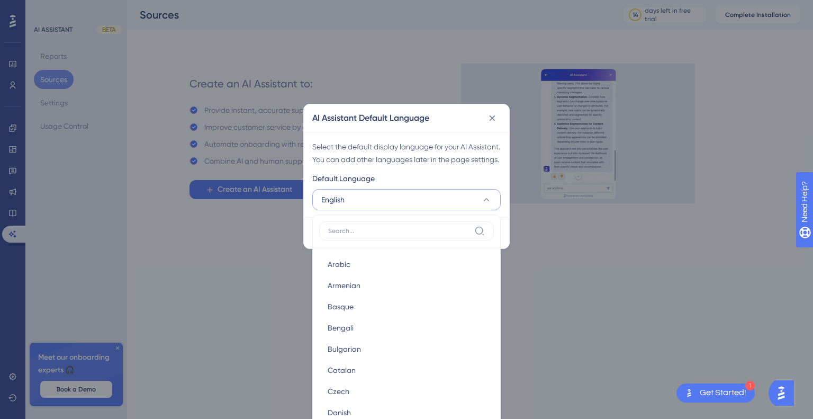
click at [361, 238] on label at bounding box center [406, 230] width 175 height 19
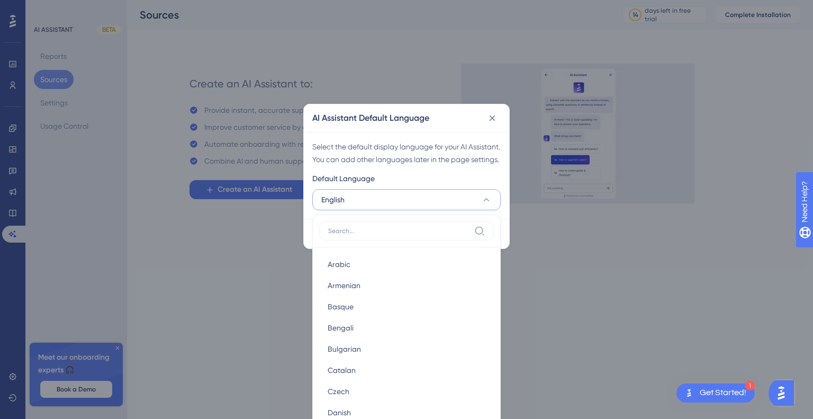
click at [361, 235] on input at bounding box center [399, 231] width 142 height 8
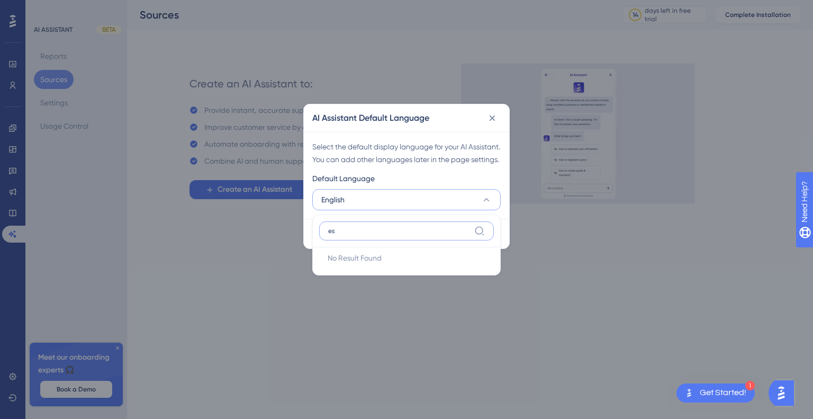
type input "e"
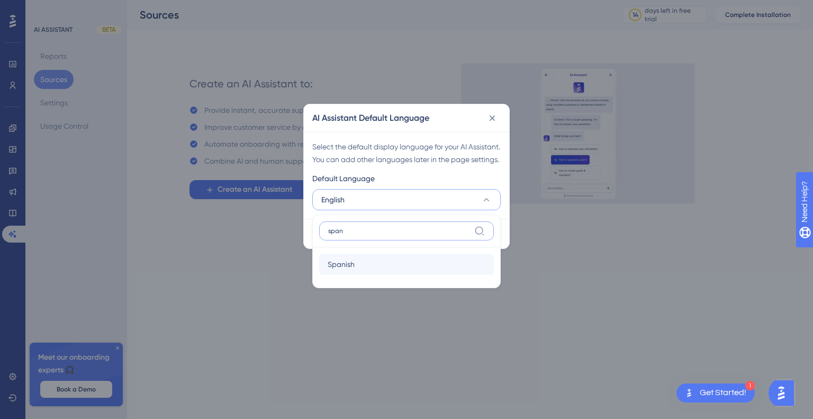
type input "span"
click at [379, 273] on div "Spanish Spanish" at bounding box center [407, 264] width 158 height 21
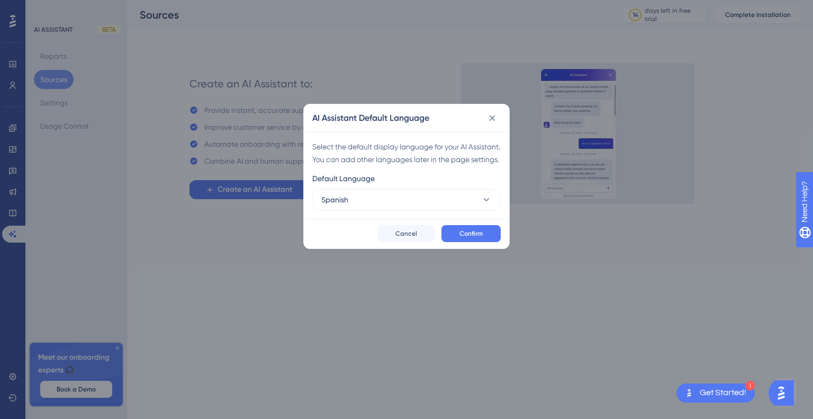
click at [494, 248] on div "Confirm Cancel" at bounding box center [406, 234] width 205 height 30
click at [491, 242] on button "Confirm" at bounding box center [470, 233] width 59 height 17
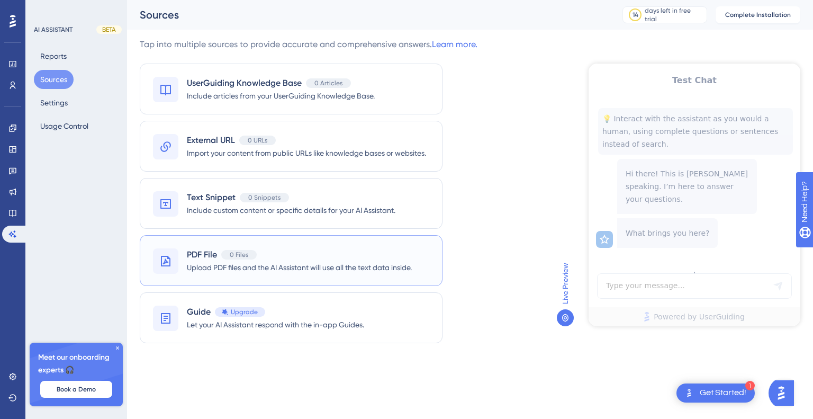
click at [196, 263] on span "Upload PDF files and the AI Assistant will use all the text data inside." at bounding box center [299, 267] width 225 height 13
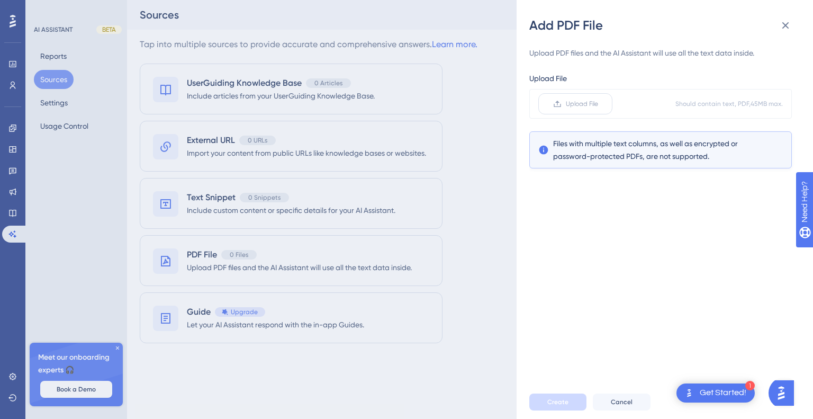
click at [587, 100] on span "Upload File" at bounding box center [582, 104] width 32 height 8
click at [598, 104] on input "Upload File" at bounding box center [598, 104] width 0 height 0
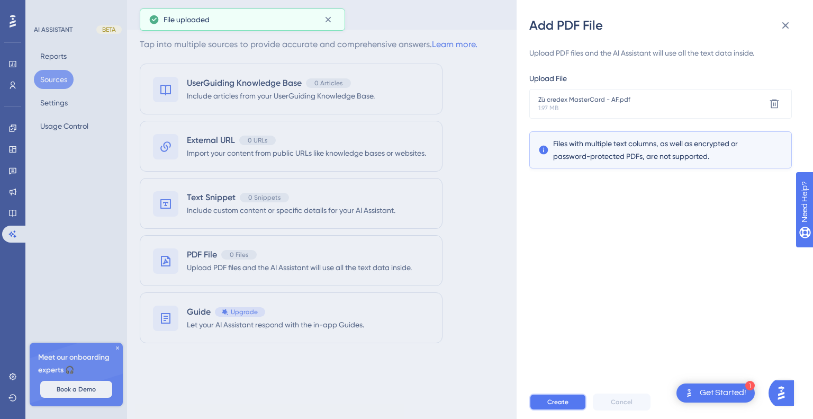
click at [565, 403] on span "Create" at bounding box center [557, 401] width 21 height 8
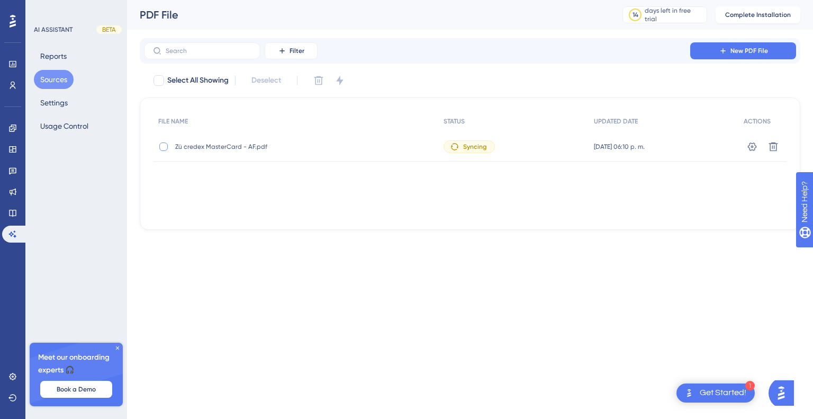
click at [167, 149] on div at bounding box center [163, 146] width 8 height 8
checkbox input "true"
click at [223, 147] on span "Zü credex MasterCard - AF.pdf" at bounding box center [259, 146] width 169 height 8
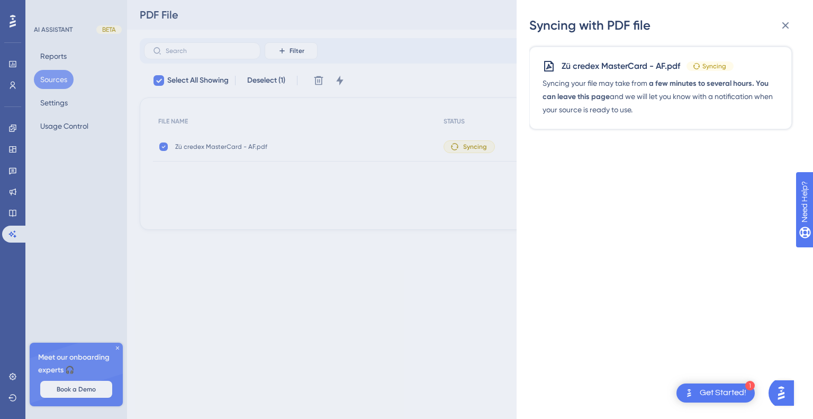
click at [313, 192] on div "Syncing with PDF file Zü credex MasterCard - AF.pdf Syncing Syncing your file m…" at bounding box center [406, 209] width 813 height 419
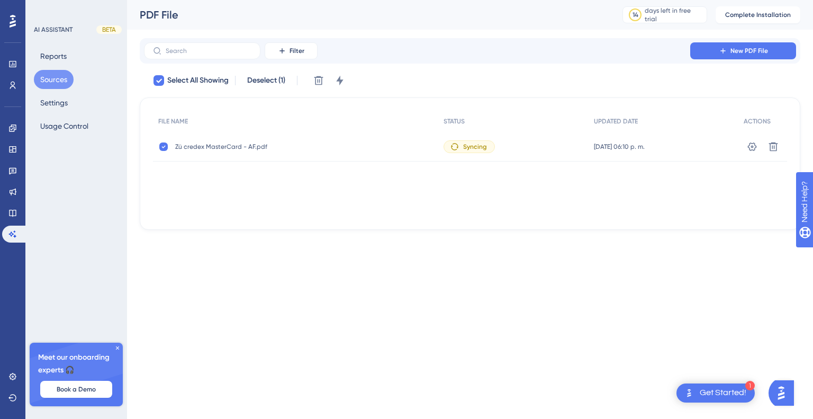
click at [463, 146] on span "Syncing" at bounding box center [475, 146] width 24 height 8
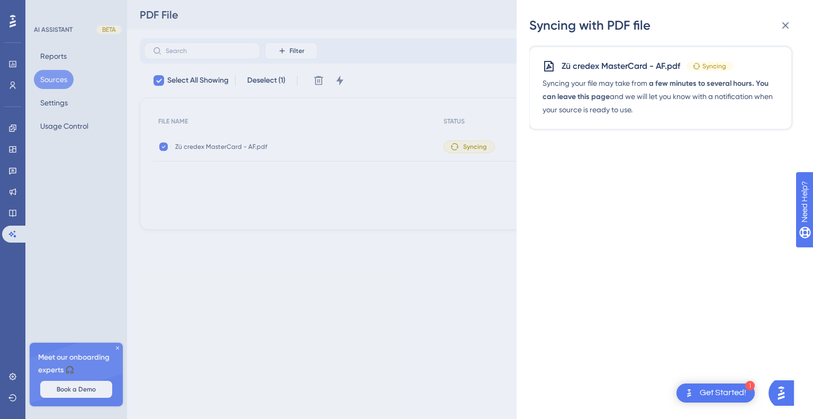
click at [411, 182] on div "Syncing with PDF file Zü credex MasterCard - AF.pdf Syncing Syncing your file m…" at bounding box center [406, 209] width 813 height 419
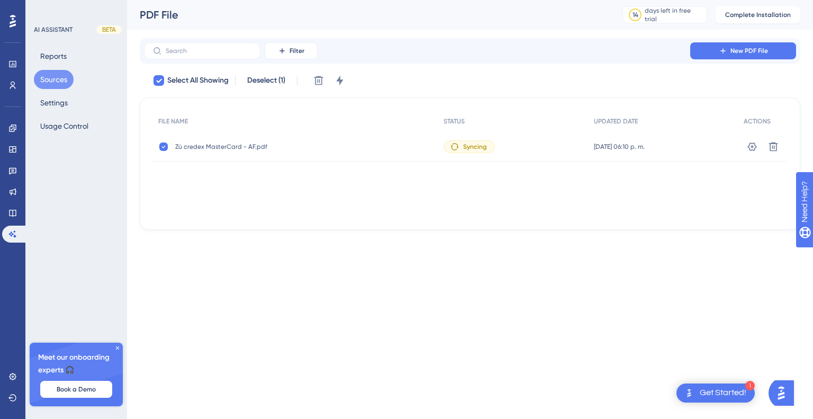
checkbox input "false"
click at [465, 150] on span "Active" at bounding box center [474, 146] width 19 height 8
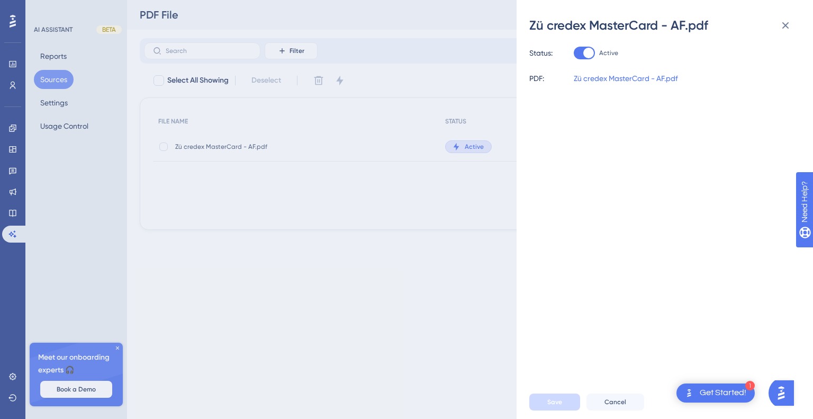
drag, startPoint x: 430, startPoint y: 278, endPoint x: 517, endPoint y: 239, distance: 95.4
click at [433, 277] on div "Zü credex MasterCard - AF.pdf Status: Active PDF: Zü credex MasterCard - AF.pdf…" at bounding box center [406, 209] width 813 height 419
